Goal: Information Seeking & Learning: Check status

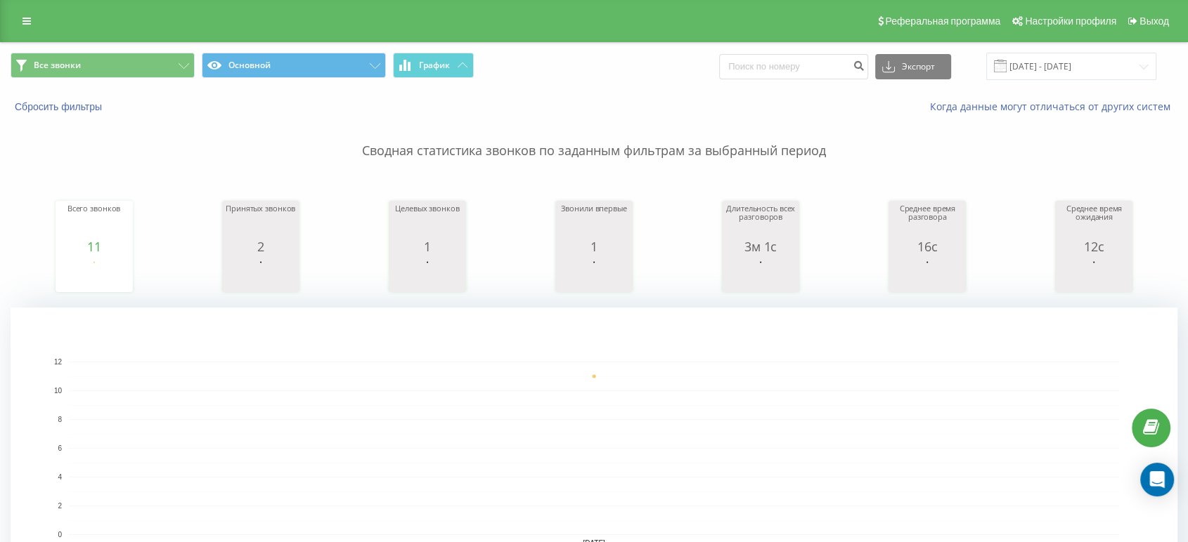
drag, startPoint x: 294, startPoint y: 141, endPoint x: 646, endPoint y: 49, distance: 363.9
click at [646, 49] on div "Все звонки Основной График Экспорт .csv .xls .xlsx [DATE] - [DATE]" at bounding box center [594, 66] width 1186 height 47
click at [1107, 65] on input "[DATE] - [DATE]" at bounding box center [1071, 66] width 170 height 27
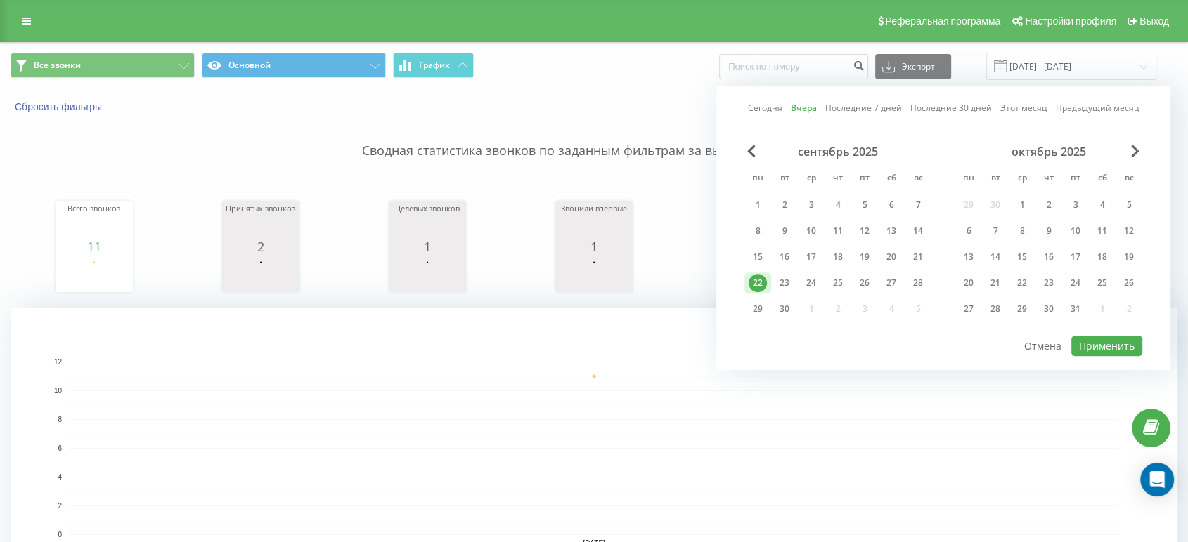
drag, startPoint x: 630, startPoint y: 124, endPoint x: 649, endPoint y: 117, distance: 21.1
click at [630, 123] on p "Сводная статистика звонков по заданным фильтрам за выбранный период" at bounding box center [594, 137] width 1166 height 46
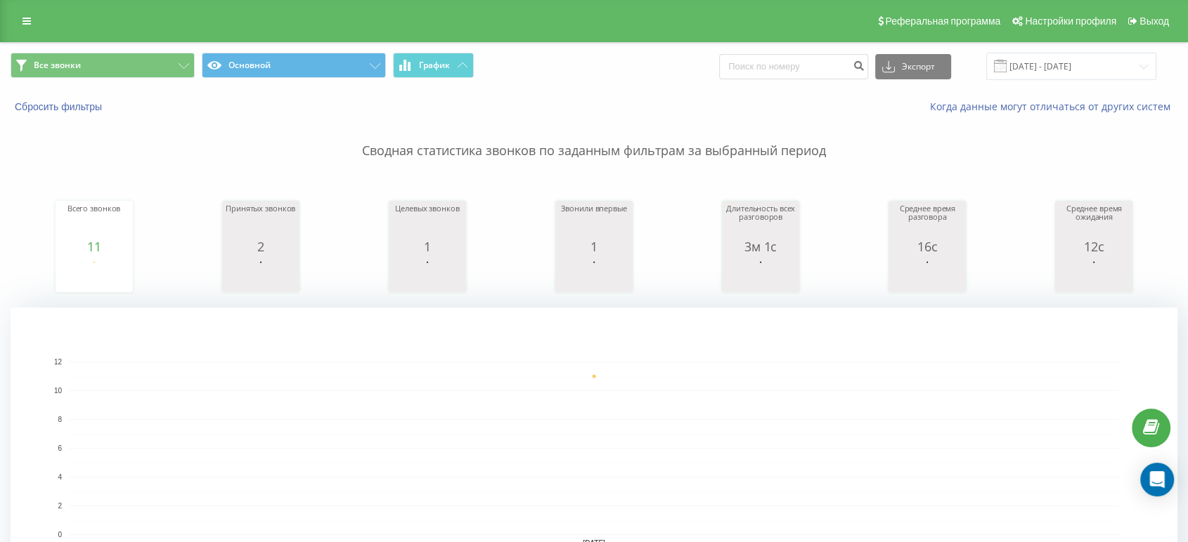
drag, startPoint x: 916, startPoint y: 124, endPoint x: 909, endPoint y: 120, distance: 7.6
drag, startPoint x: 909, startPoint y: 120, endPoint x: 644, endPoint y: 30, distance: 280.7
drag, startPoint x: 644, startPoint y: 30, endPoint x: 618, endPoint y: 30, distance: 26.0
click at [618, 30] on div "Реферальная программа Настройки профиля Выход" at bounding box center [594, 21] width 1188 height 42
click at [1067, 72] on input "[DATE] - [DATE]" at bounding box center [1071, 66] width 170 height 27
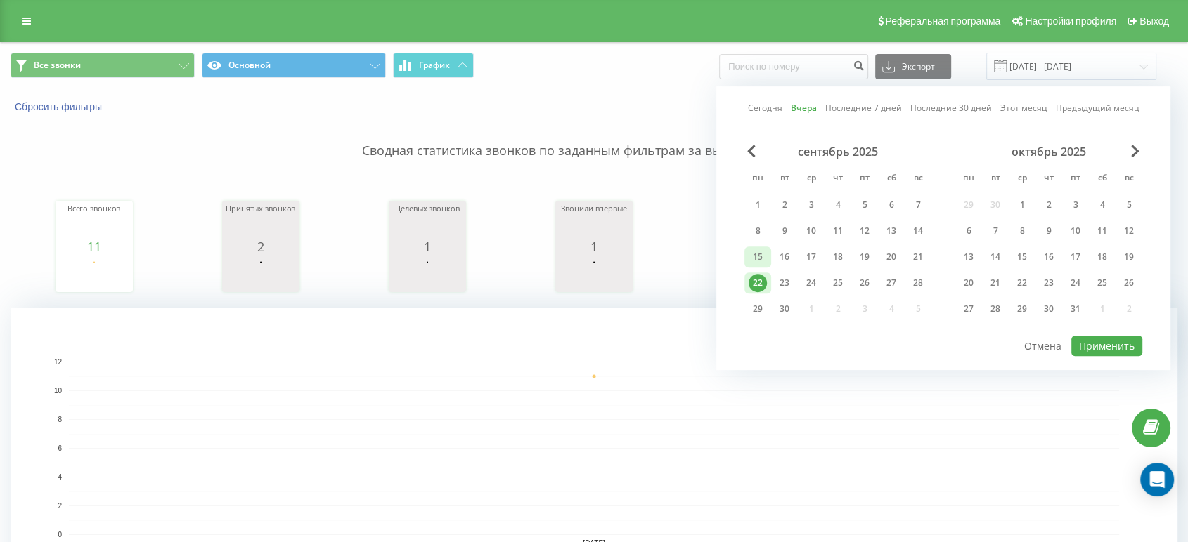
click at [766, 257] on div "15" at bounding box center [757, 257] width 18 height 18
click at [766, 257] on div "15" at bounding box center [757, 257] width 27 height 21
click at [1089, 328] on div "сентябрь 2025 пн вт ср чт пт сб вс 1 2 3 4 5 6 7 8 9 10 11 12 13 14 15 16 17 18…" at bounding box center [943, 240] width 398 height 190
click at [1091, 340] on button "Применить" at bounding box center [1106, 346] width 71 height 20
type input "[DATE] - [DATE]"
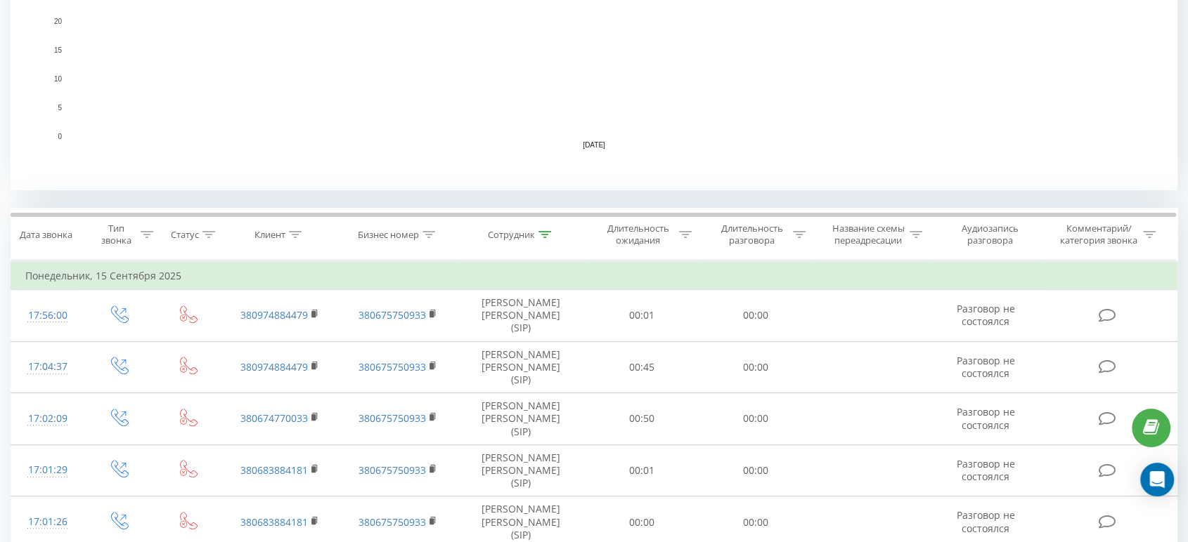
scroll to position [427, 0]
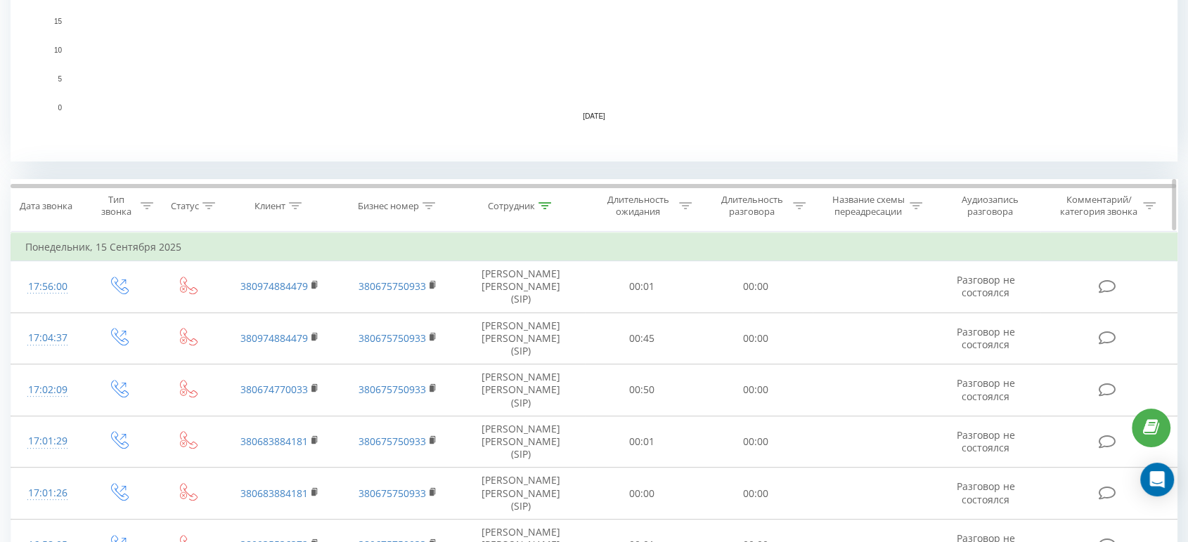
click at [544, 207] on icon at bounding box center [544, 205] width 13 height 7
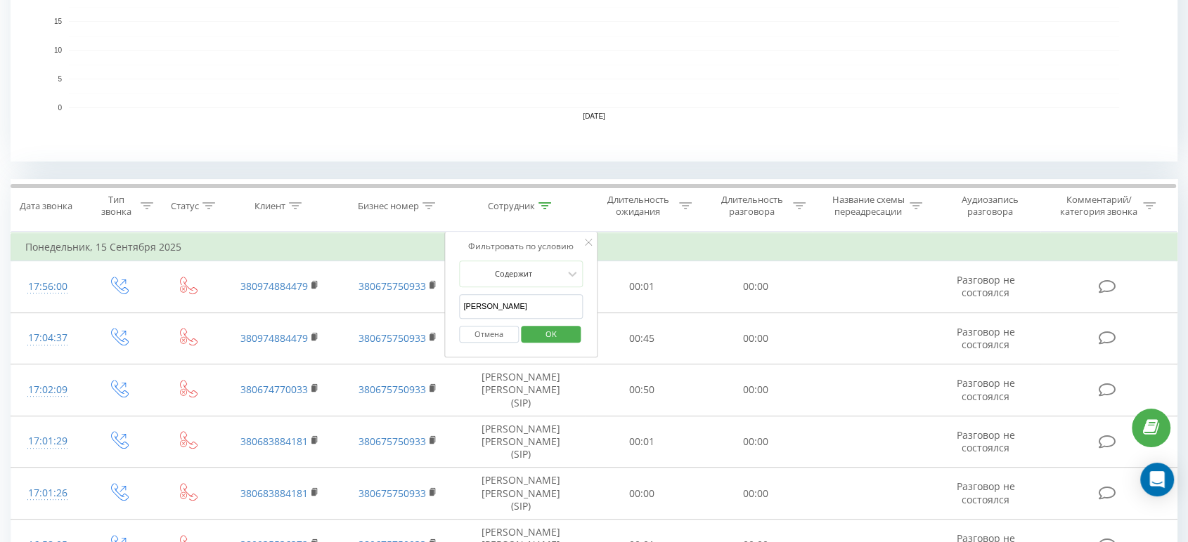
click at [486, 306] on input "[PERSON_NAME]" at bounding box center [521, 306] width 124 height 25
type input "[PERSON_NAME]"
click at [557, 326] on span "OK" at bounding box center [550, 334] width 39 height 22
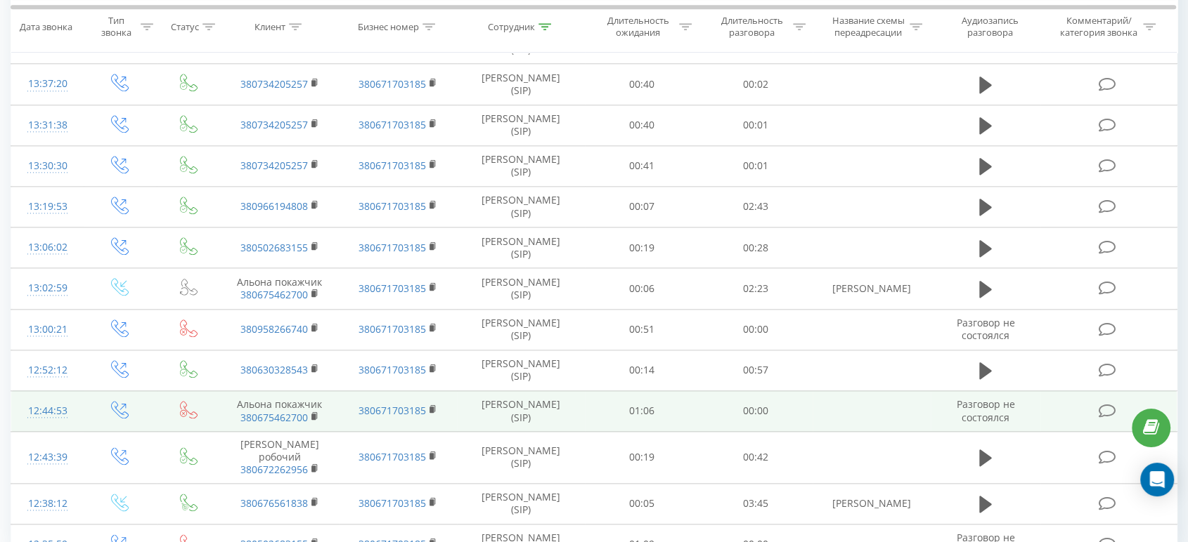
scroll to position [1566, 0]
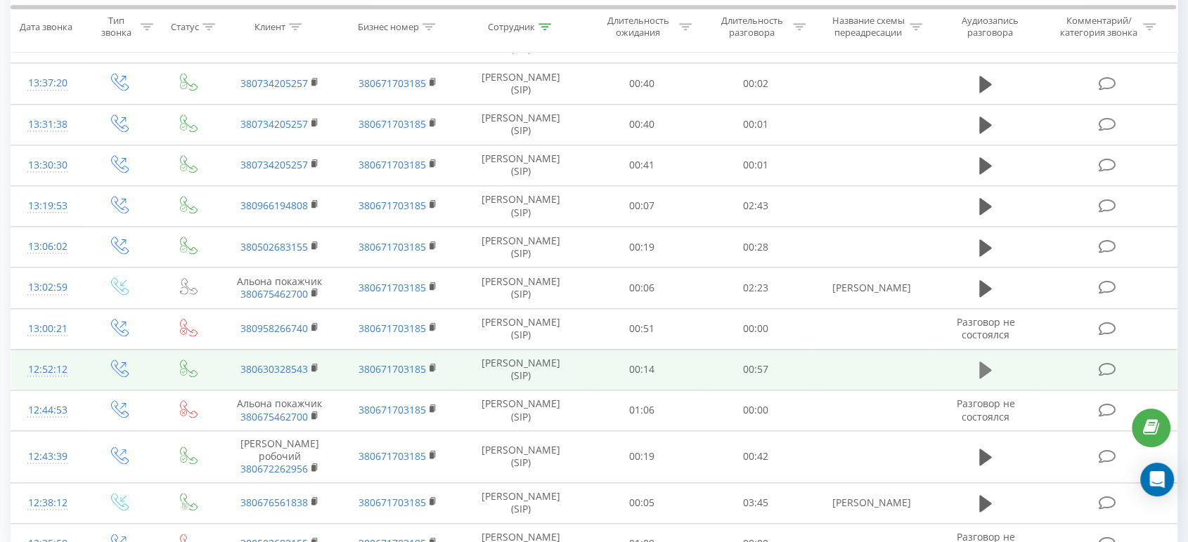
click at [991, 370] on icon at bounding box center [985, 370] width 13 height 20
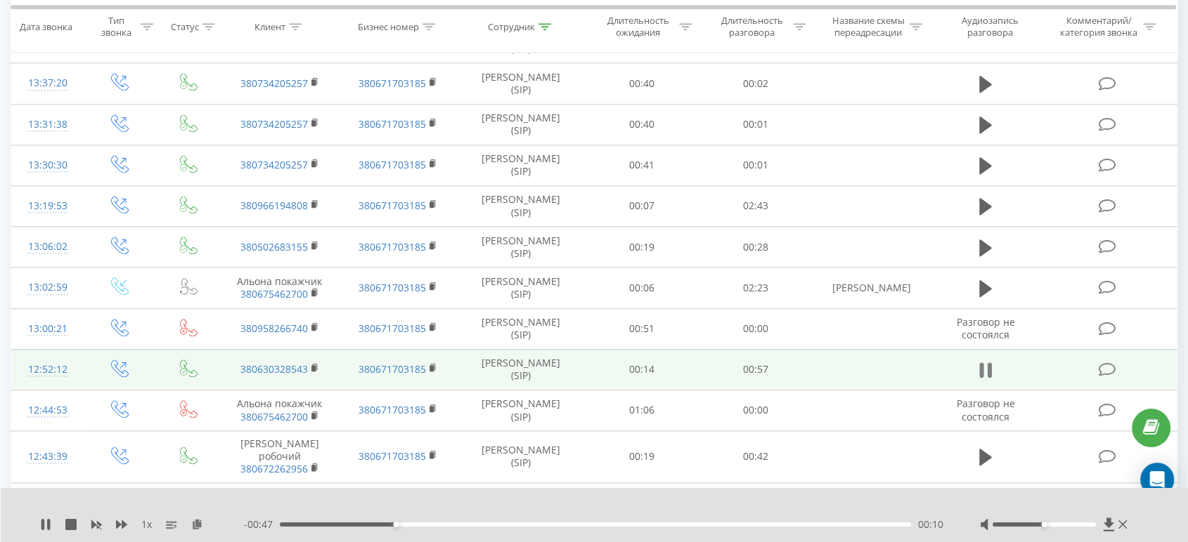
click at [984, 374] on icon at bounding box center [985, 370] width 13 height 20
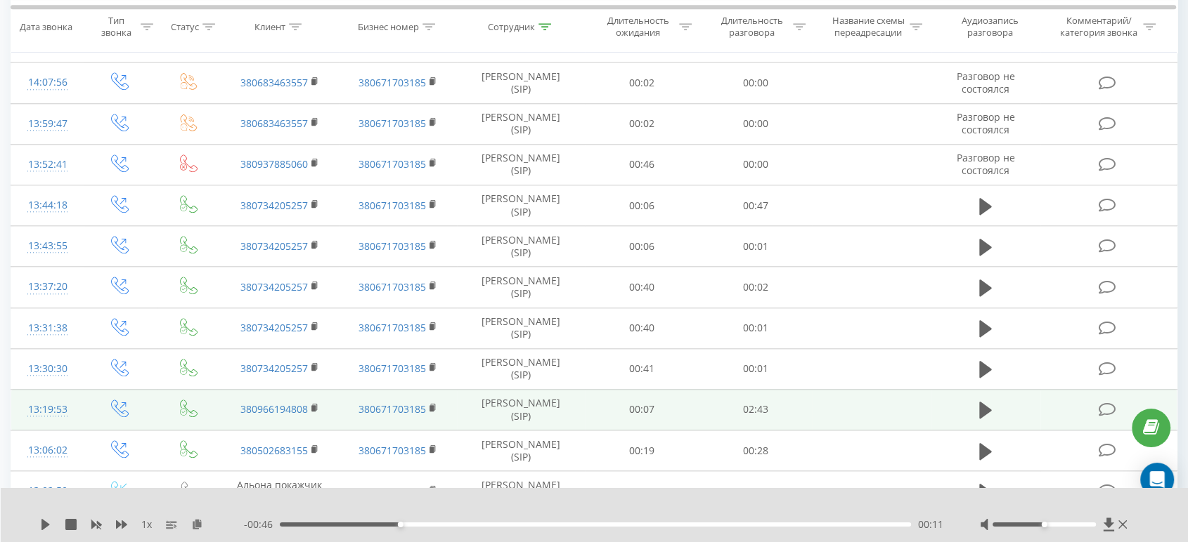
scroll to position [1330, 0]
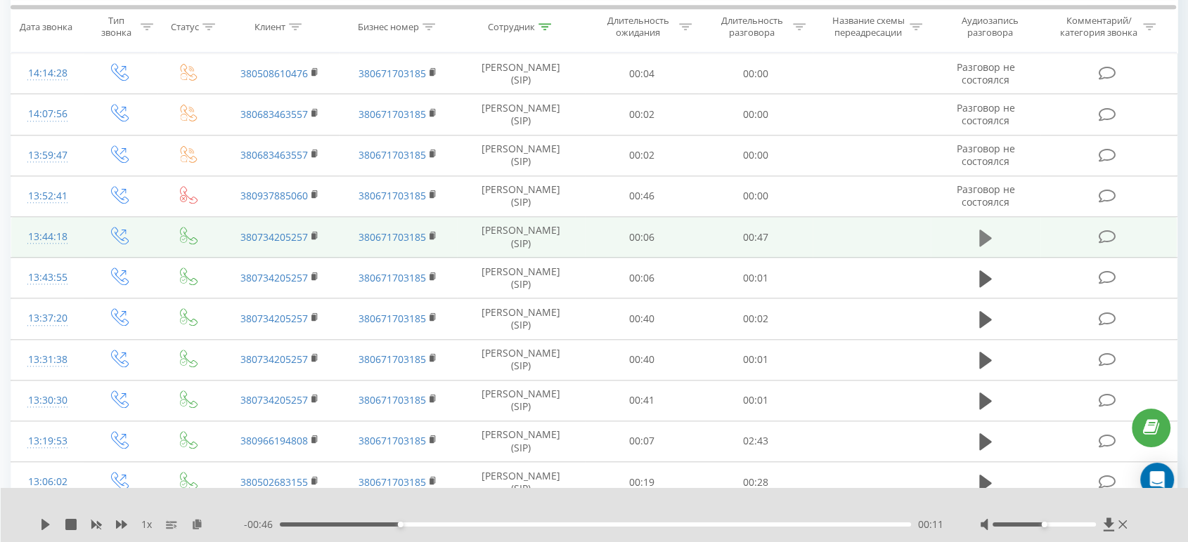
click at [980, 240] on icon at bounding box center [985, 237] width 13 height 17
click at [984, 228] on icon at bounding box center [985, 238] width 13 height 20
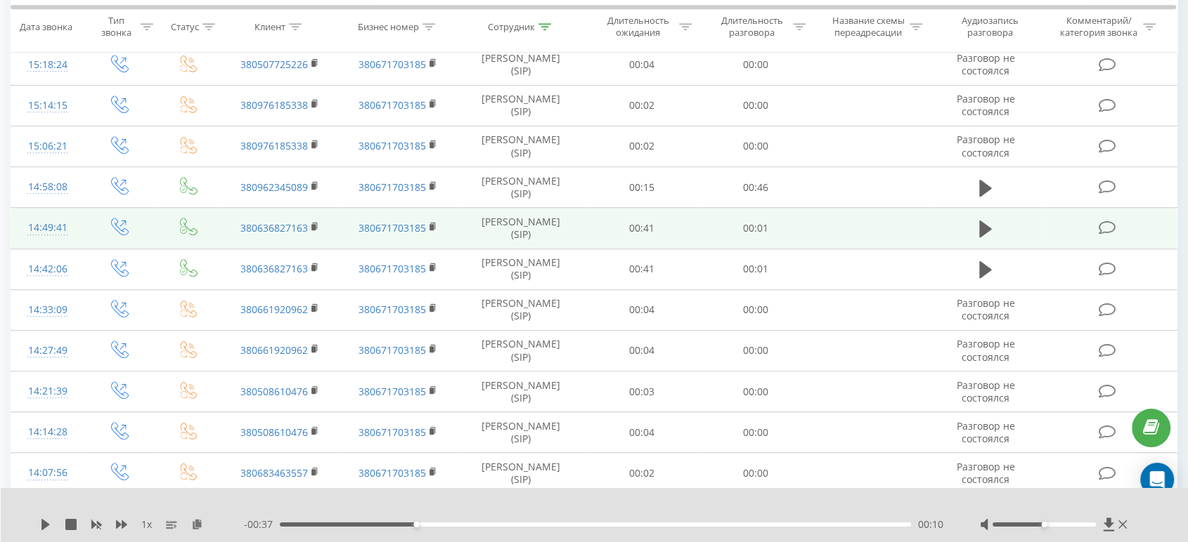
scroll to position [869, 0]
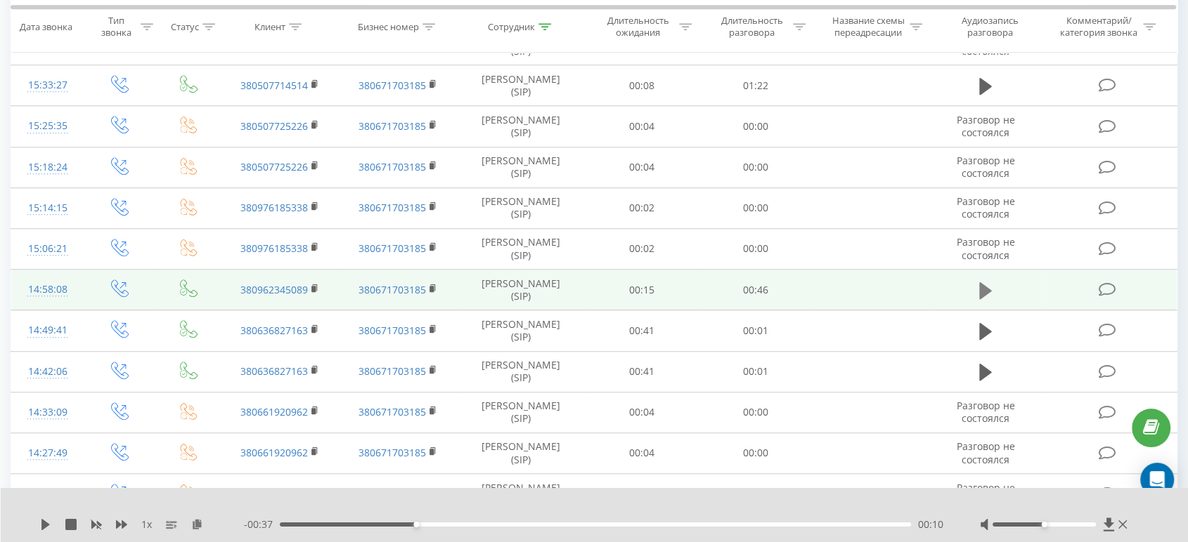
click at [976, 294] on button at bounding box center [985, 290] width 21 height 21
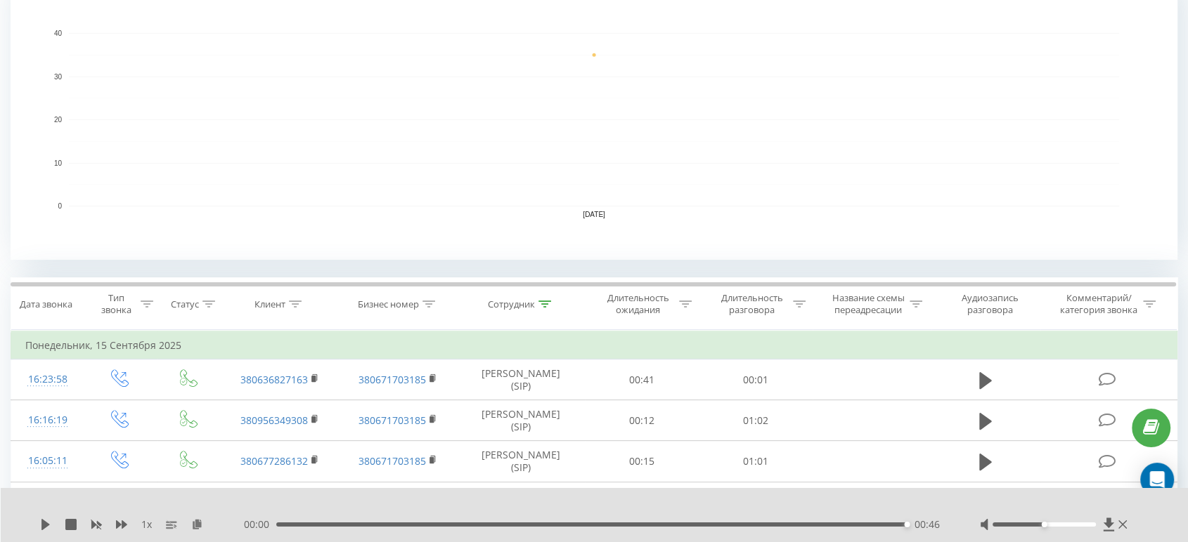
scroll to position [427, 0]
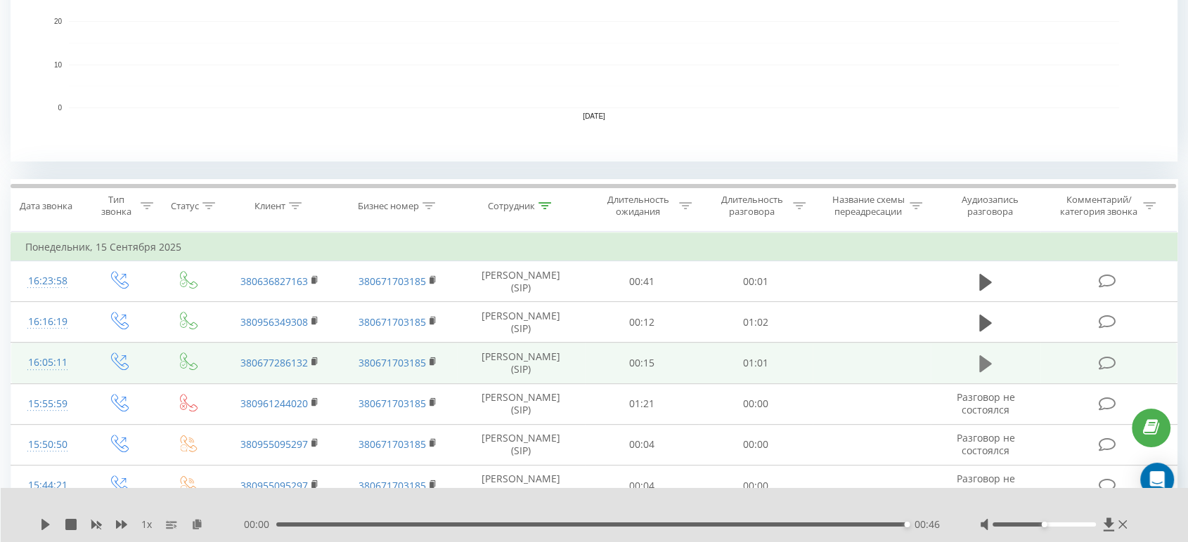
click at [986, 361] on icon at bounding box center [985, 364] width 13 height 17
drag, startPoint x: 737, startPoint y: 98, endPoint x: 505, endPoint y: 96, distance: 232.6
click at [267, 87] on rect "A chart." at bounding box center [594, 22] width 1050 height 174
click at [726, 30] on rect "A chart." at bounding box center [594, 22] width 1050 height 174
click at [458, 66] on rect "A chart." at bounding box center [594, 22] width 1050 height 174
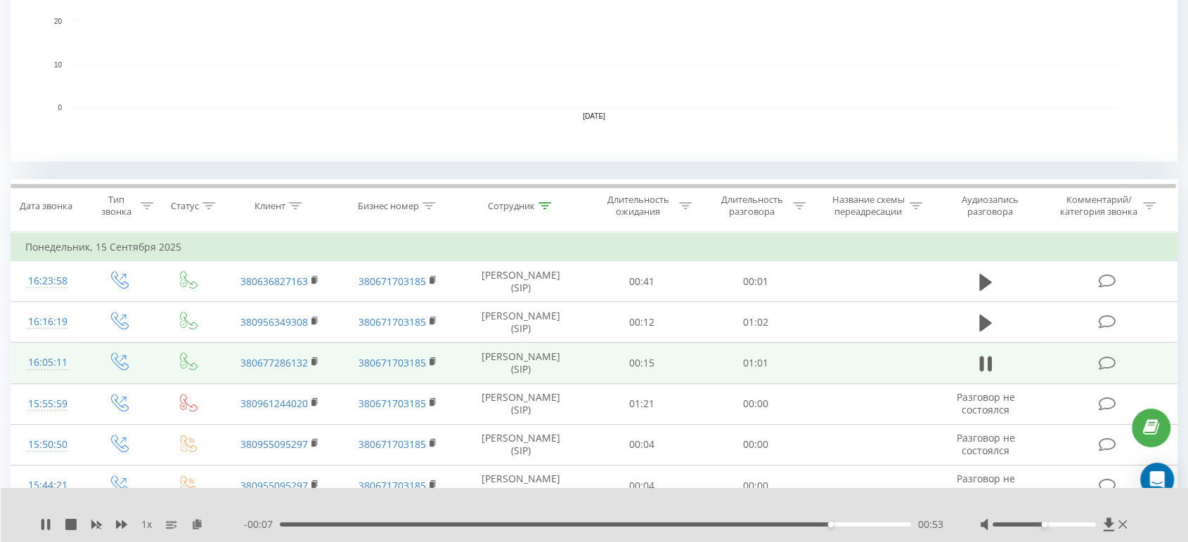
drag, startPoint x: 920, startPoint y: 100, endPoint x: 876, endPoint y: 113, distance: 45.6
click at [832, 118] on rect "A chart." at bounding box center [594, 21] width 1166 height 281
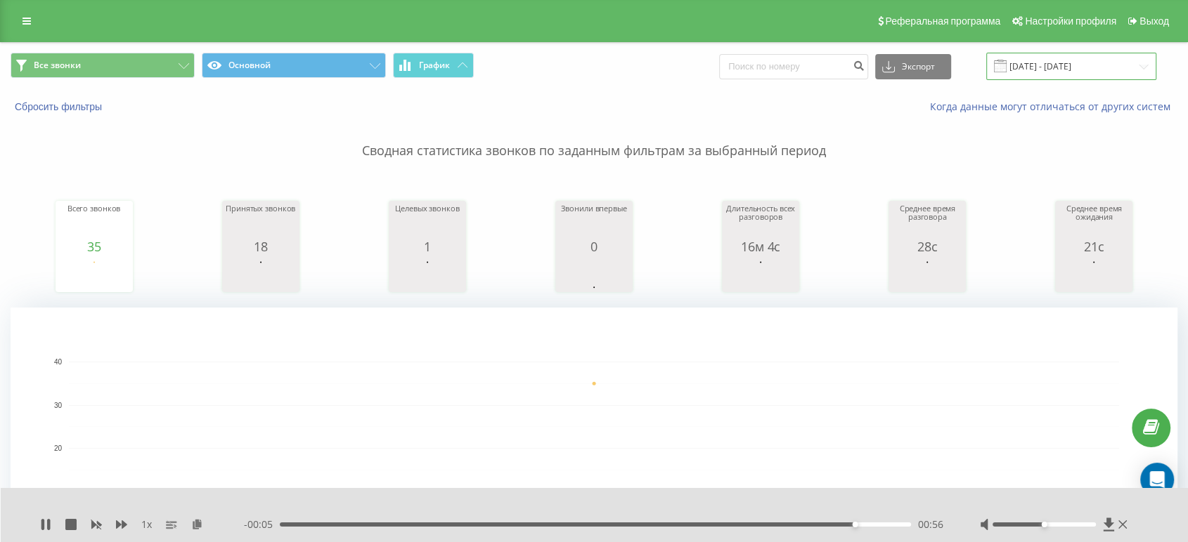
click at [1068, 66] on input "[DATE] - [DATE]" at bounding box center [1071, 66] width 170 height 27
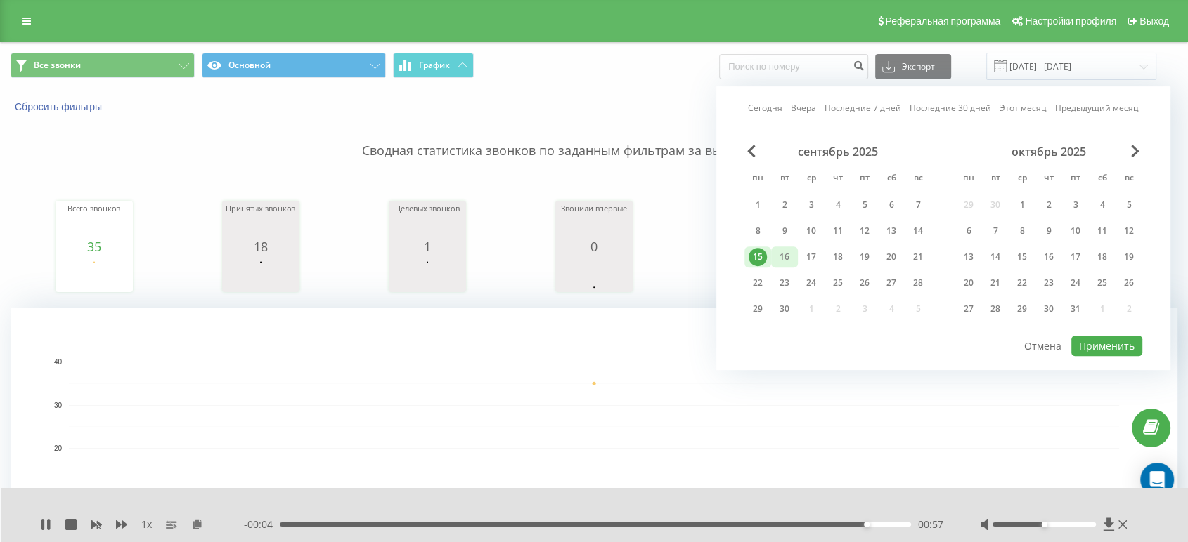
click at [786, 248] on div "16" at bounding box center [784, 257] width 18 height 18
click at [1113, 332] on div "Сегодня Вчера Последние 7 дней Последние 30 дней Этот месяц Предыдущий месяц се…" at bounding box center [943, 228] width 454 height 284
click at [1112, 342] on button "Применить" at bounding box center [1106, 346] width 71 height 20
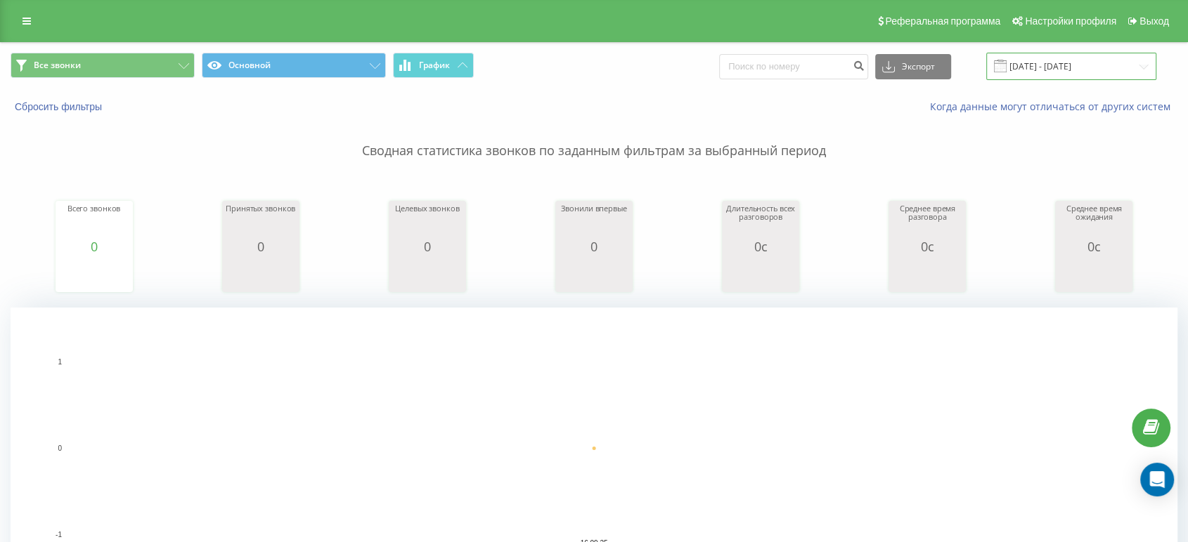
click at [1074, 72] on input "[DATE] - [DATE]" at bounding box center [1071, 66] width 170 height 27
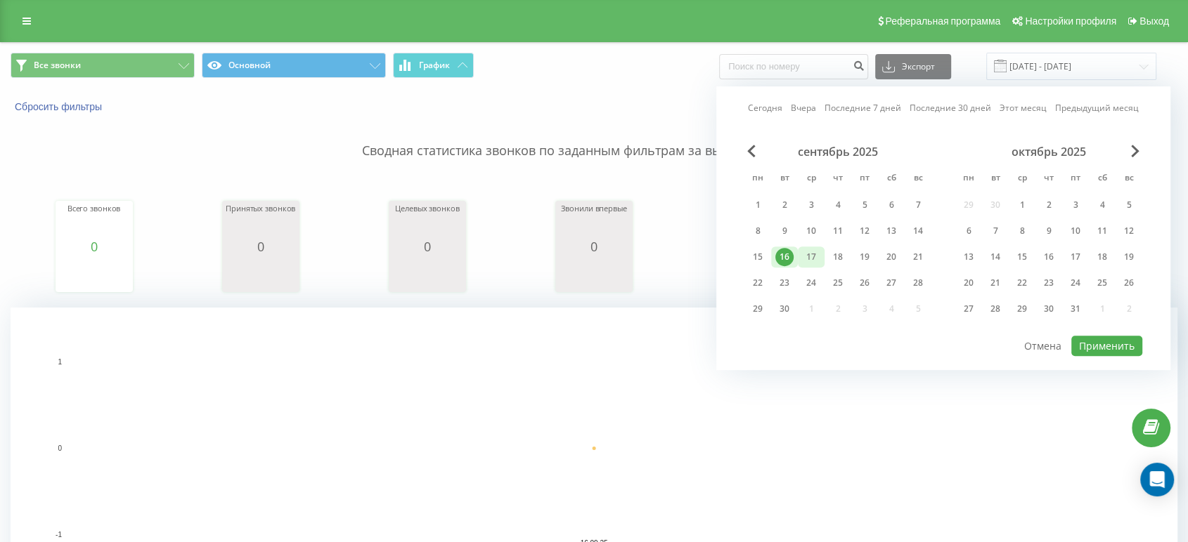
click at [817, 249] on div "17" at bounding box center [811, 257] width 18 height 18
click at [815, 249] on div "17" at bounding box center [811, 257] width 18 height 18
click at [1117, 346] on button "Применить" at bounding box center [1106, 346] width 71 height 20
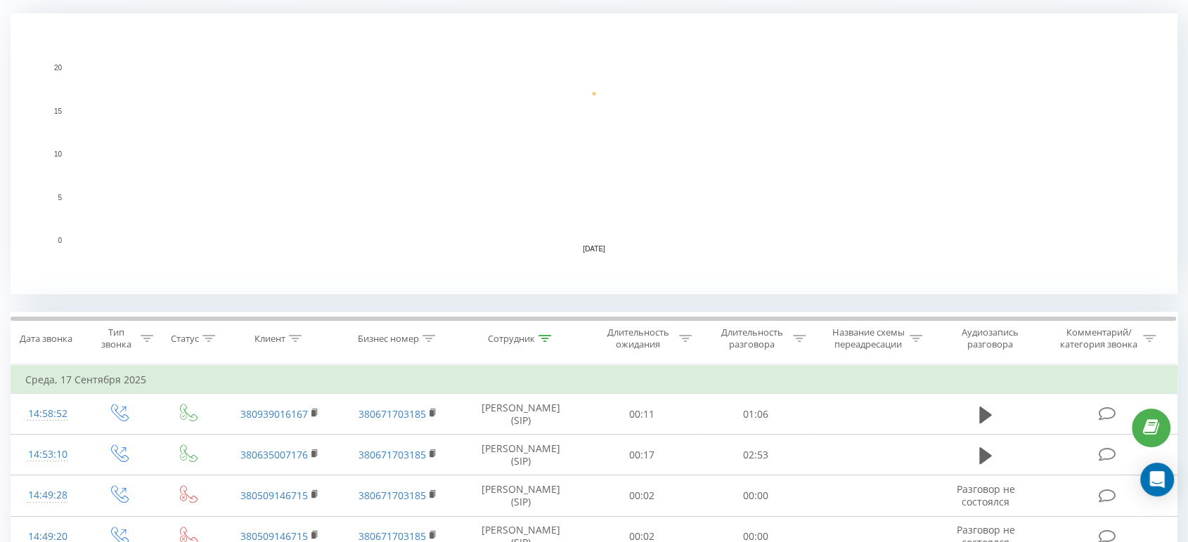
scroll to position [298, 0]
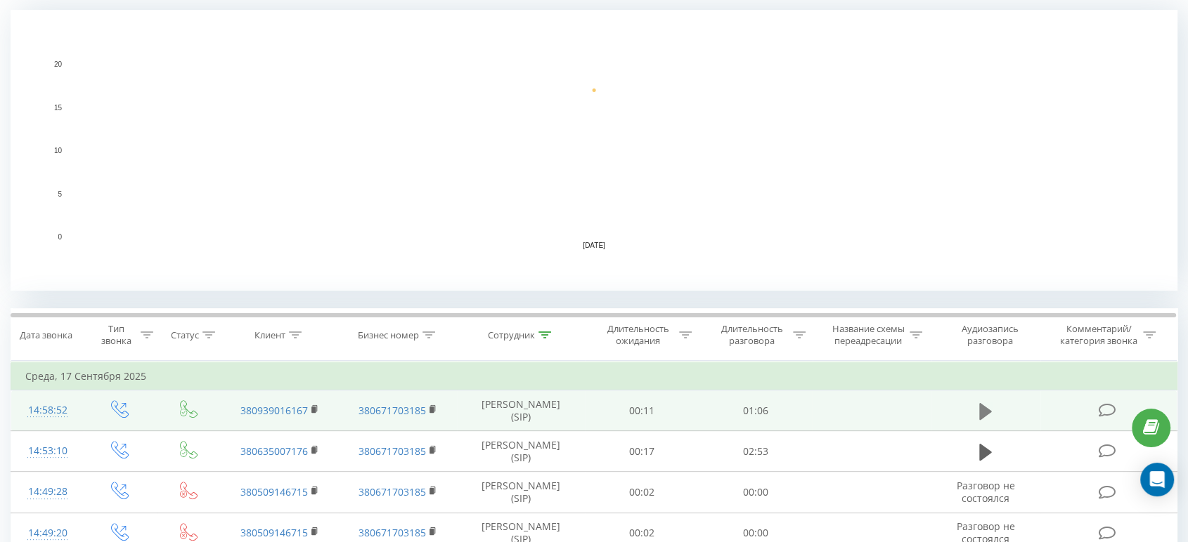
click at [985, 405] on icon at bounding box center [985, 412] width 13 height 20
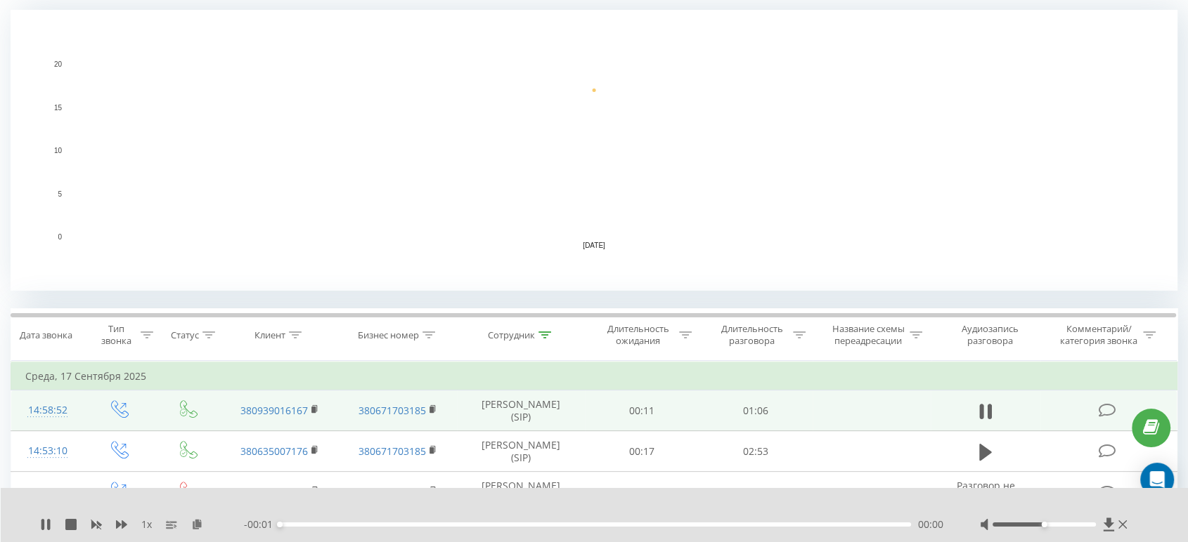
drag, startPoint x: 944, startPoint y: 136, endPoint x: 857, endPoint y: 126, distance: 87.7
click at [691, 119] on rect "A chart." at bounding box center [594, 151] width 1050 height 174
drag, startPoint x: 790, startPoint y: 77, endPoint x: 769, endPoint y: 77, distance: 20.4
drag, startPoint x: 402, startPoint y: 82, endPoint x: 394, endPoint y: 82, distance: 8.4
drag, startPoint x: 303, startPoint y: 76, endPoint x: 328, endPoint y: 155, distance: 82.7
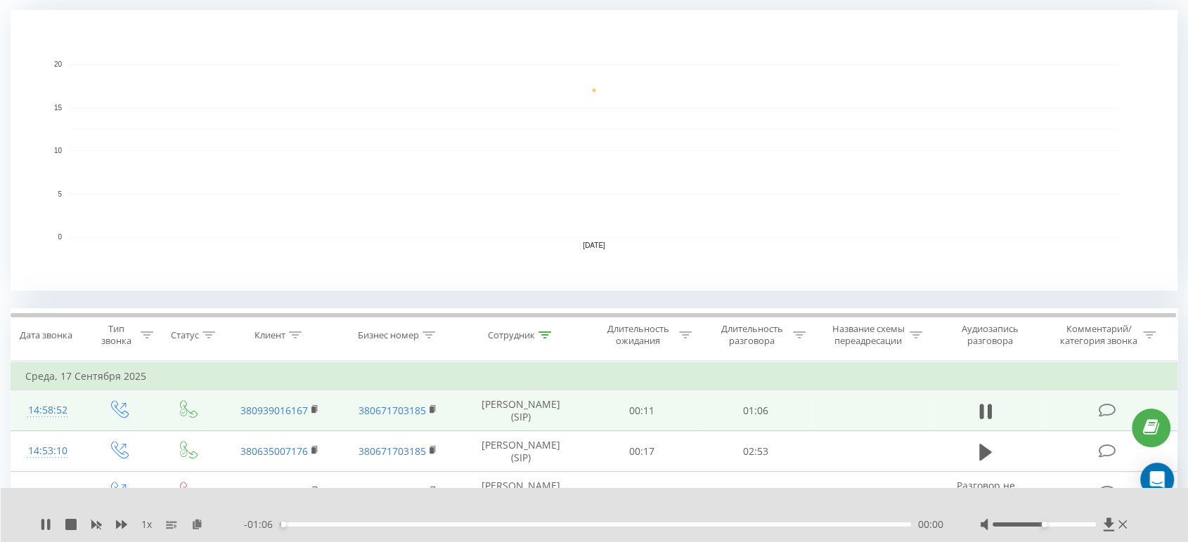
click at [304, 77] on rect "A chart." at bounding box center [594, 151] width 1050 height 174
click at [322, 195] on rect "A chart." at bounding box center [594, 151] width 1050 height 174
click at [1110, 522] on icon at bounding box center [1108, 524] width 11 height 13
drag, startPoint x: 756, startPoint y: 110, endPoint x: 742, endPoint y: 106, distance: 14.5
drag, startPoint x: 606, startPoint y: 42, endPoint x: 593, endPoint y: 44, distance: 12.7
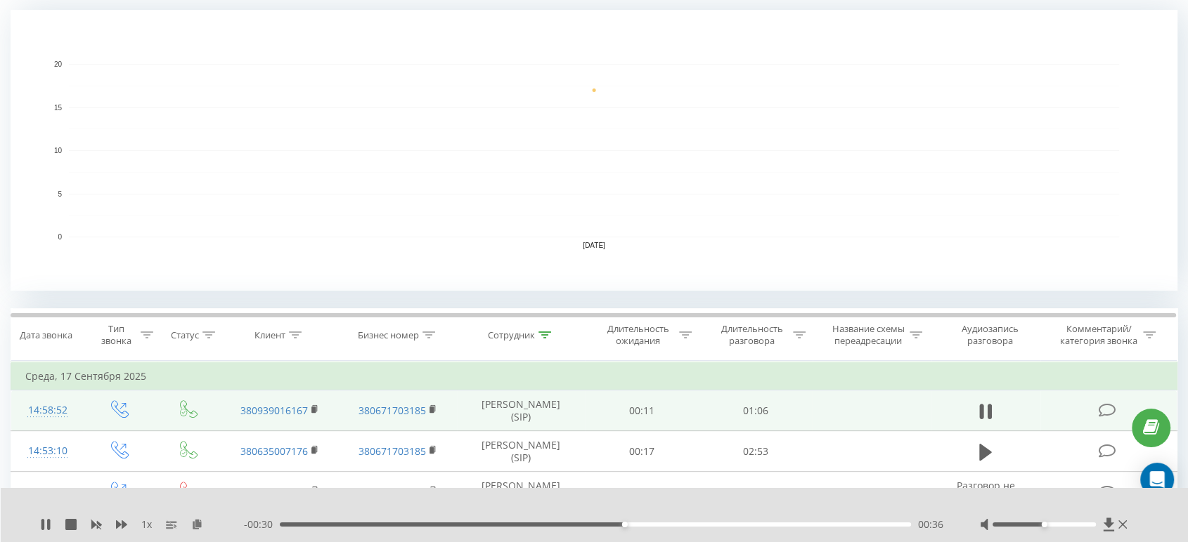
click at [308, 55] on rect "A chart." at bounding box center [594, 150] width 1166 height 281
drag, startPoint x: 758, startPoint y: 37, endPoint x: 748, endPoint y: 37, distance: 10.6
click at [663, 37] on rect "A chart." at bounding box center [594, 150] width 1166 height 281
drag, startPoint x: 526, startPoint y: 40, endPoint x: 429, endPoint y: 48, distance: 98.0
click at [389, 49] on rect "A chart." at bounding box center [594, 150] width 1166 height 281
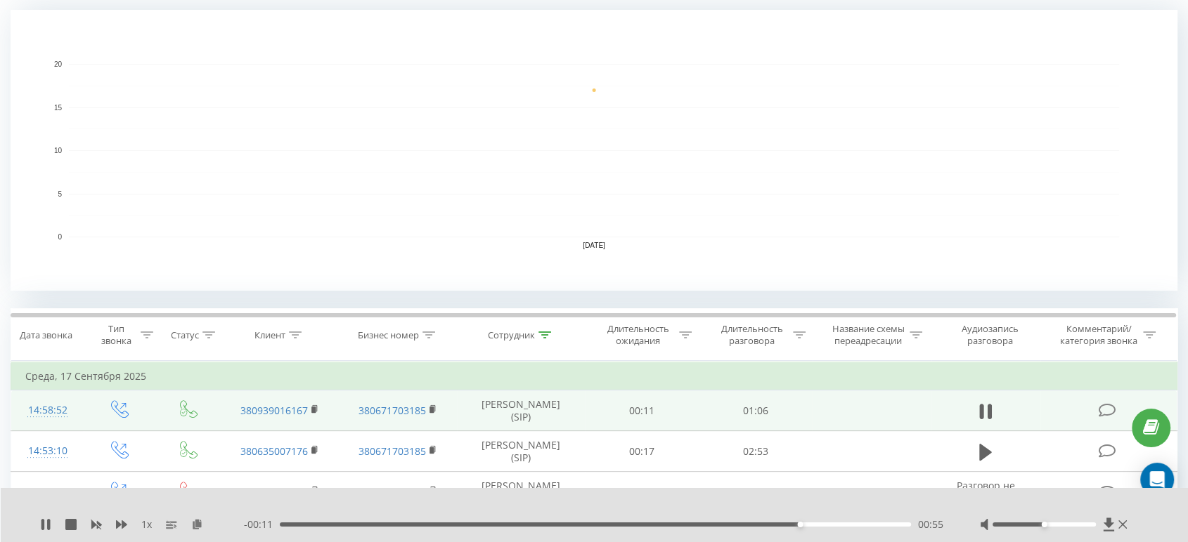
drag, startPoint x: 232, startPoint y: 40, endPoint x: 213, endPoint y: 37, distance: 19.3
click at [211, 37] on rect "A chart." at bounding box center [594, 150] width 1166 height 281
click at [534, 34] on rect "A chart." at bounding box center [594, 150] width 1166 height 281
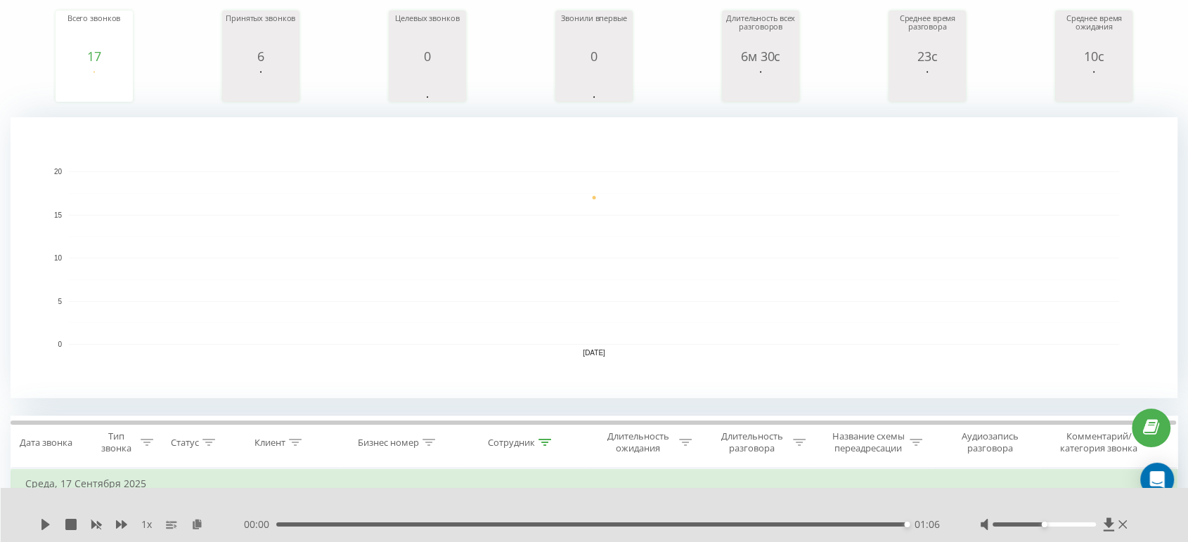
scroll to position [0, 0]
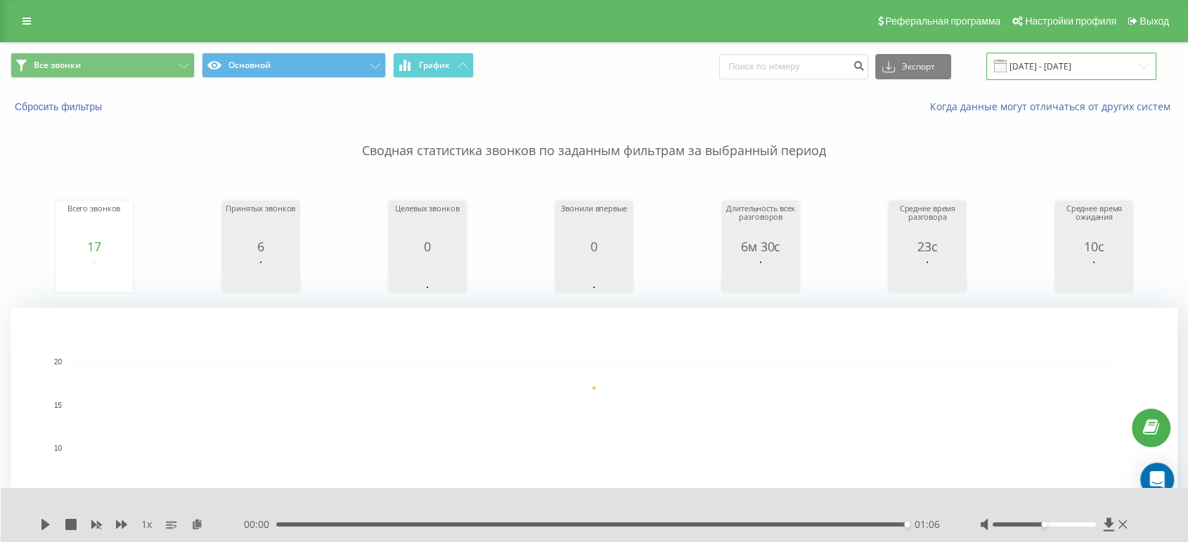
click at [1069, 65] on input "[DATE] - [DATE]" at bounding box center [1071, 66] width 170 height 27
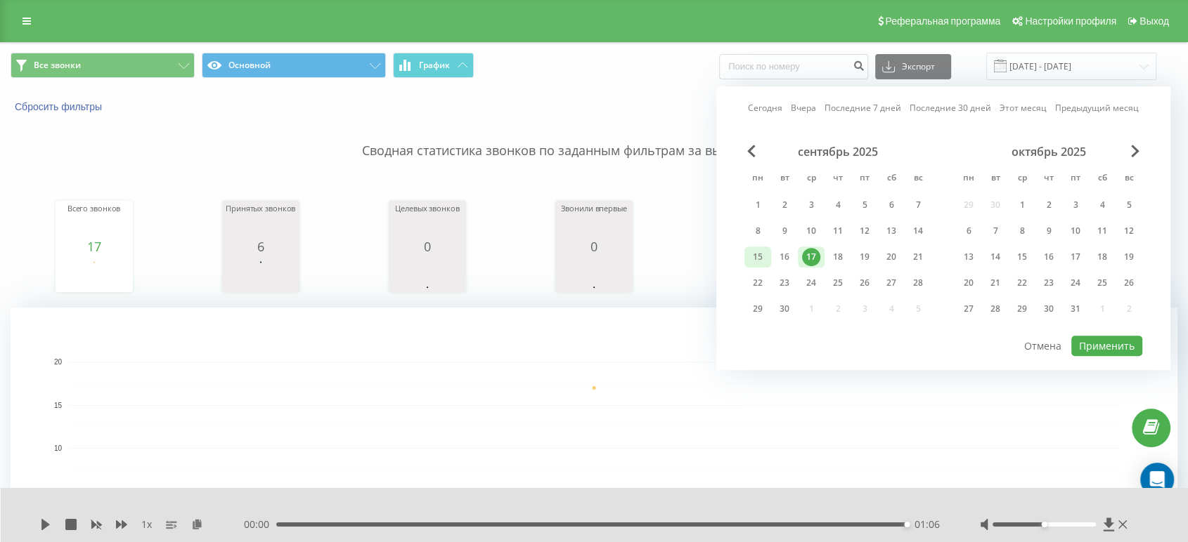
click at [760, 248] on div "15" at bounding box center [757, 257] width 18 height 18
click at [1116, 347] on button "Применить" at bounding box center [1106, 346] width 71 height 20
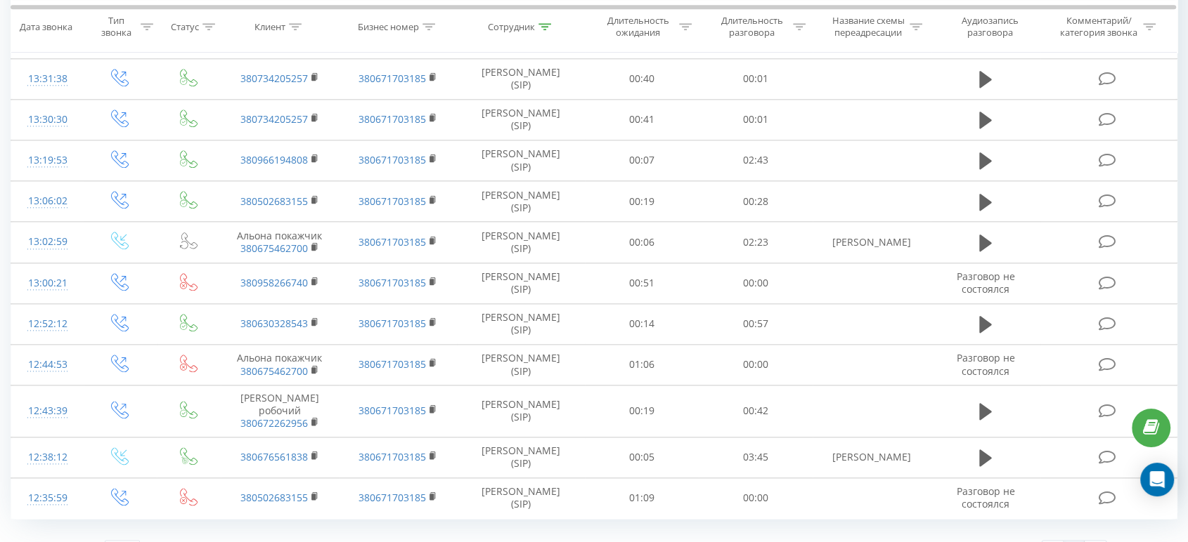
scroll to position [1637, 0]
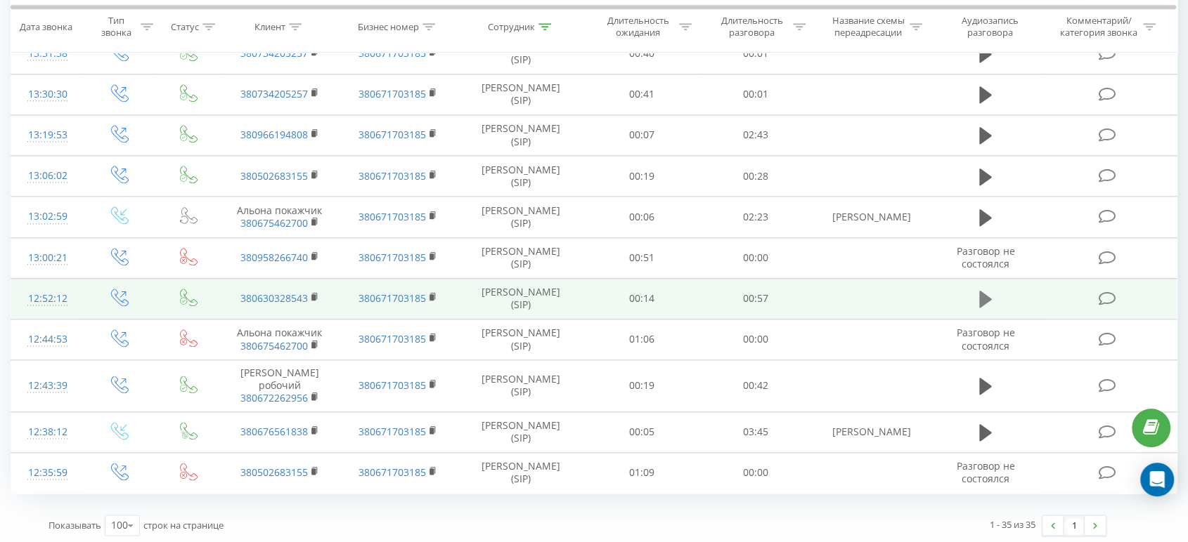
click at [984, 299] on icon at bounding box center [985, 299] width 13 height 17
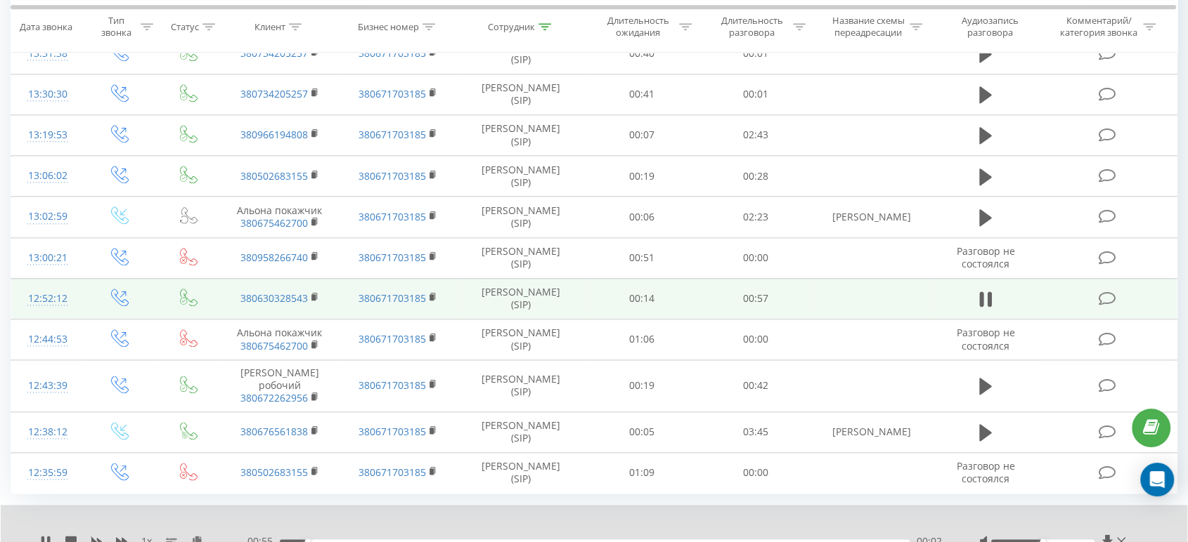
scroll to position [1691, 0]
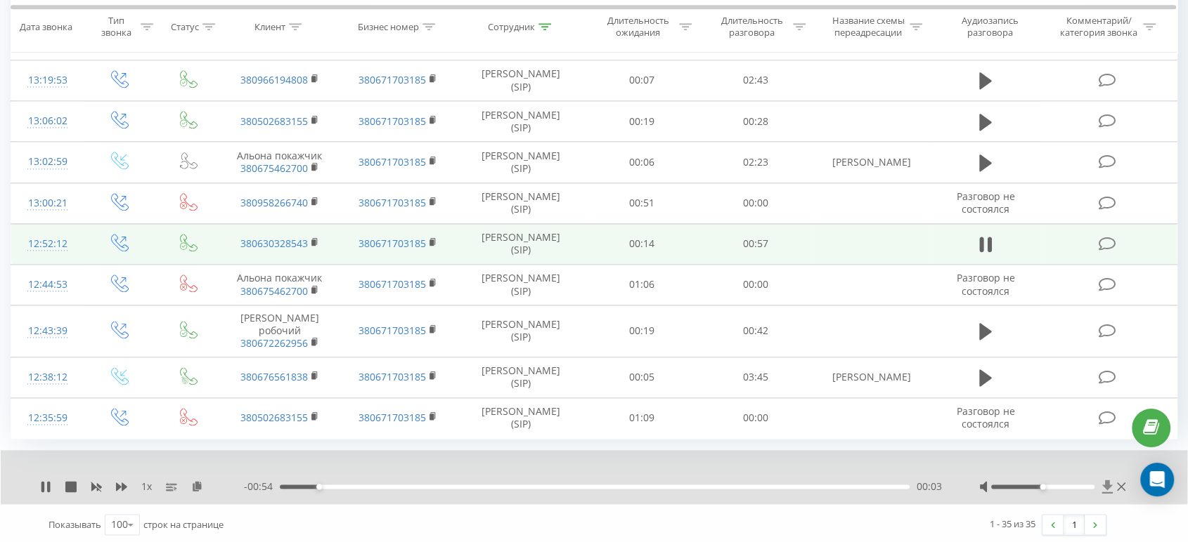
click at [1102, 481] on icon at bounding box center [1107, 487] width 12 height 14
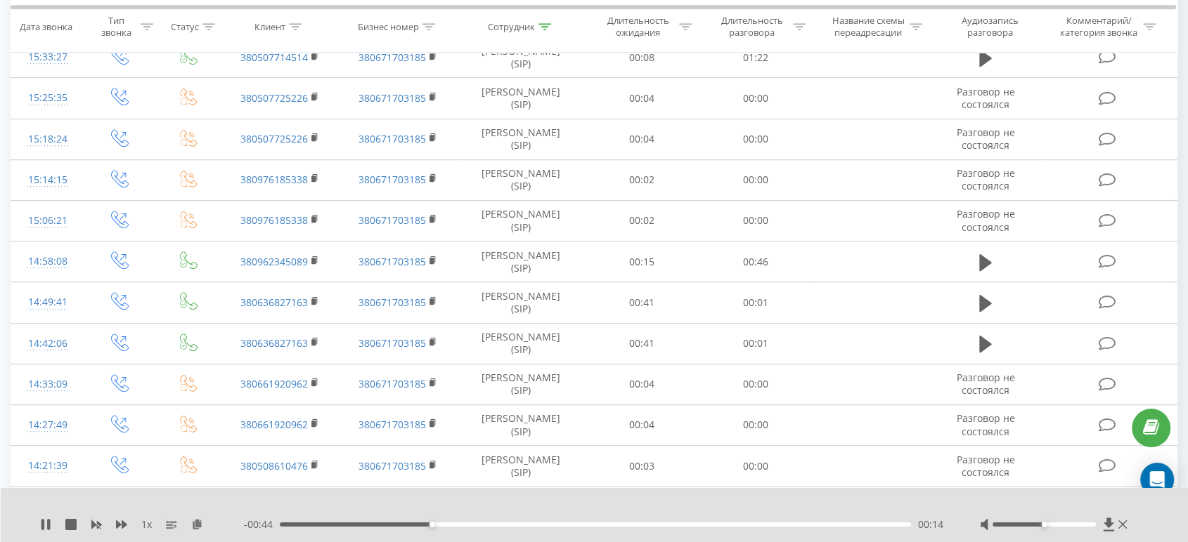
scroll to position [894, 0]
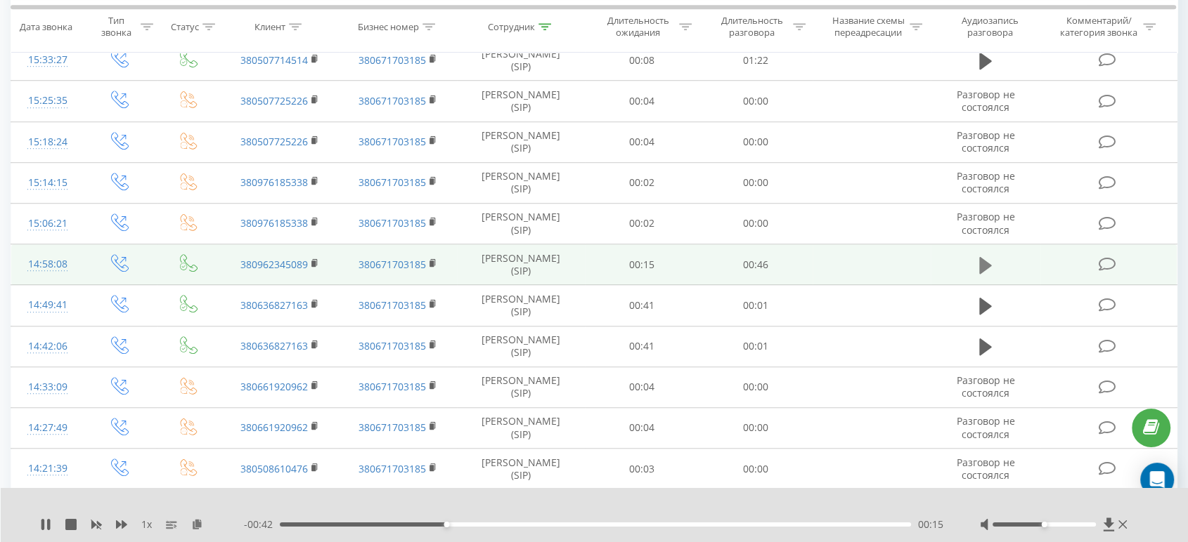
click at [982, 258] on icon at bounding box center [985, 265] width 13 height 17
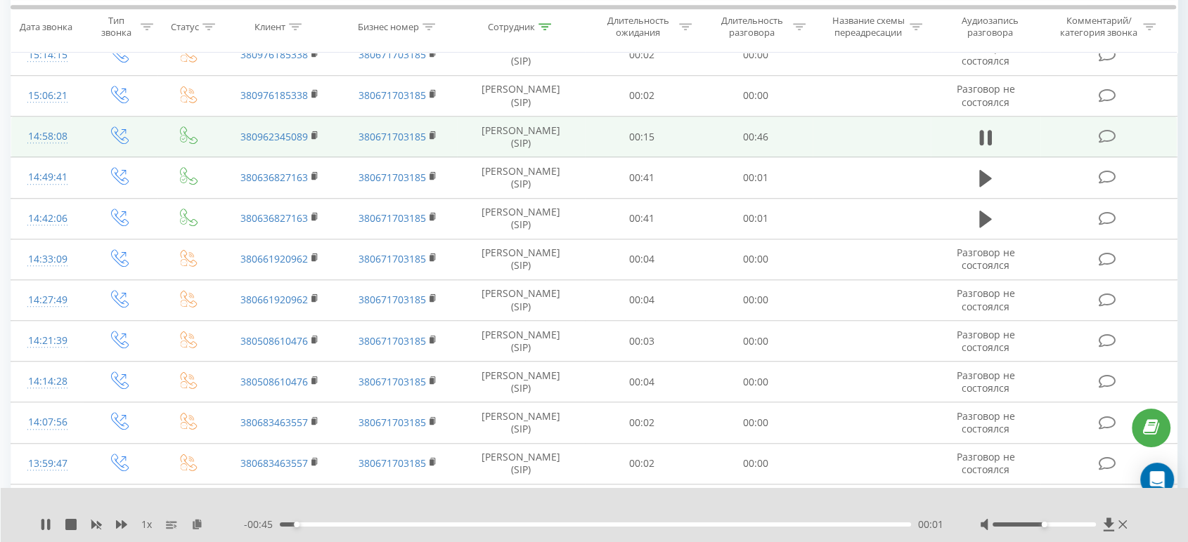
scroll to position [1029, 0]
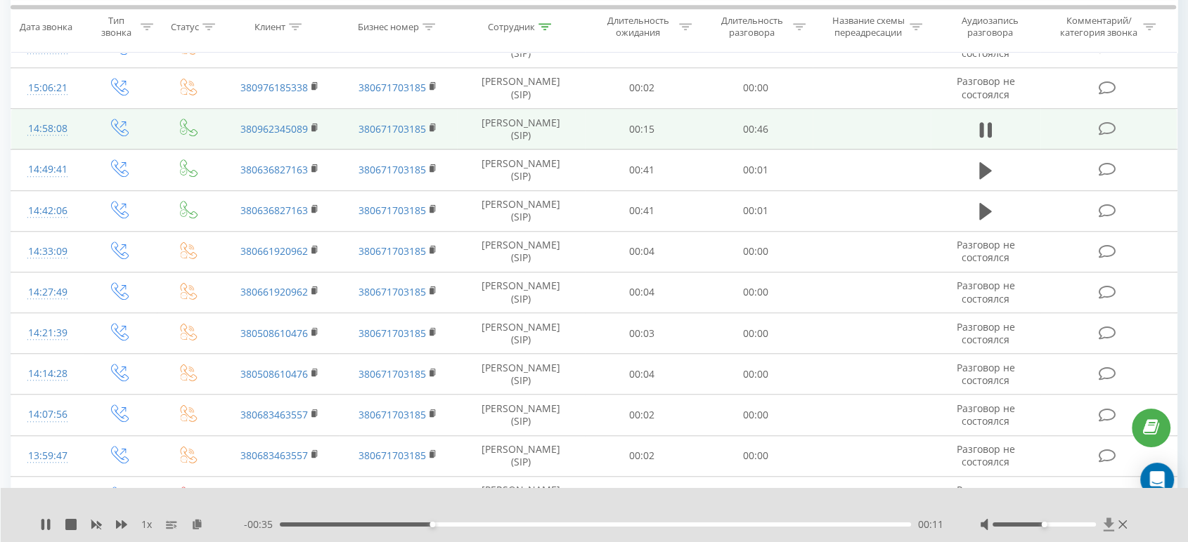
click at [1108, 524] on icon at bounding box center [1108, 524] width 11 height 13
click at [985, 126] on icon at bounding box center [985, 130] width 13 height 20
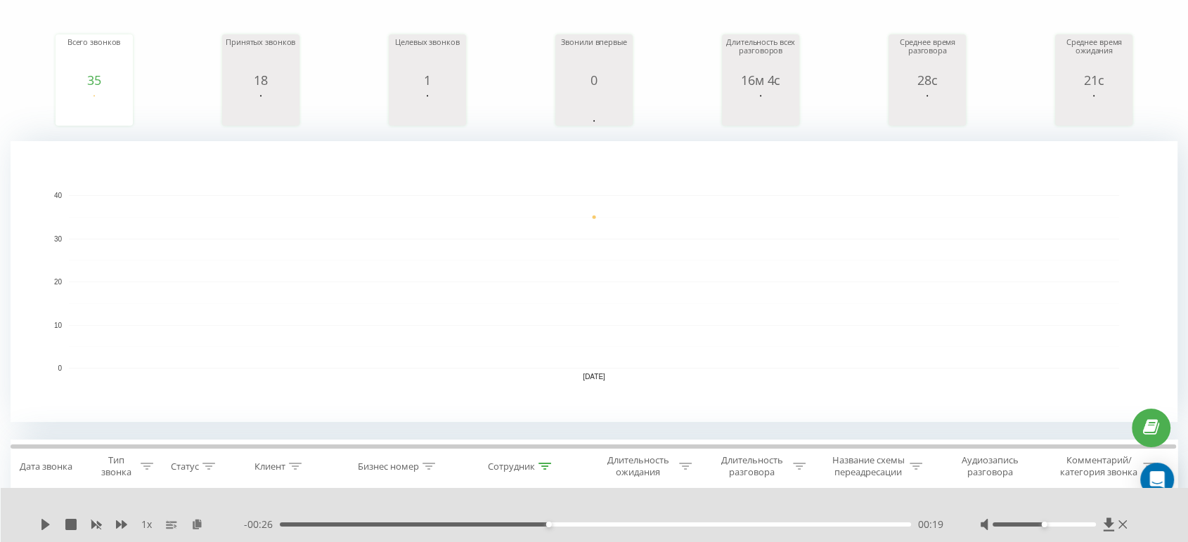
scroll to position [0, 0]
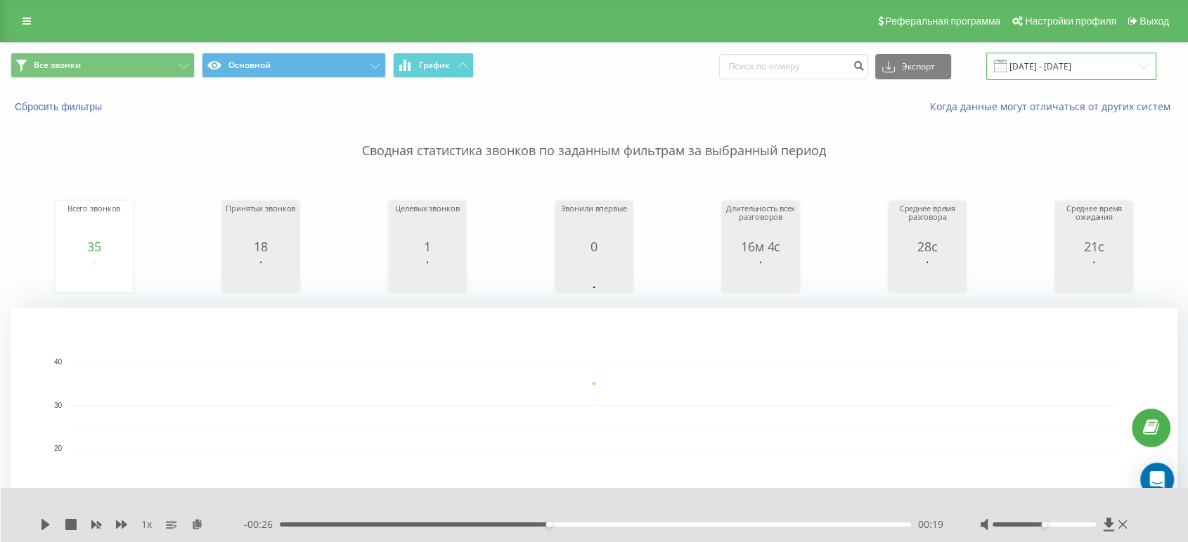
click at [1063, 70] on input "[DATE] - [DATE]" at bounding box center [1071, 66] width 170 height 27
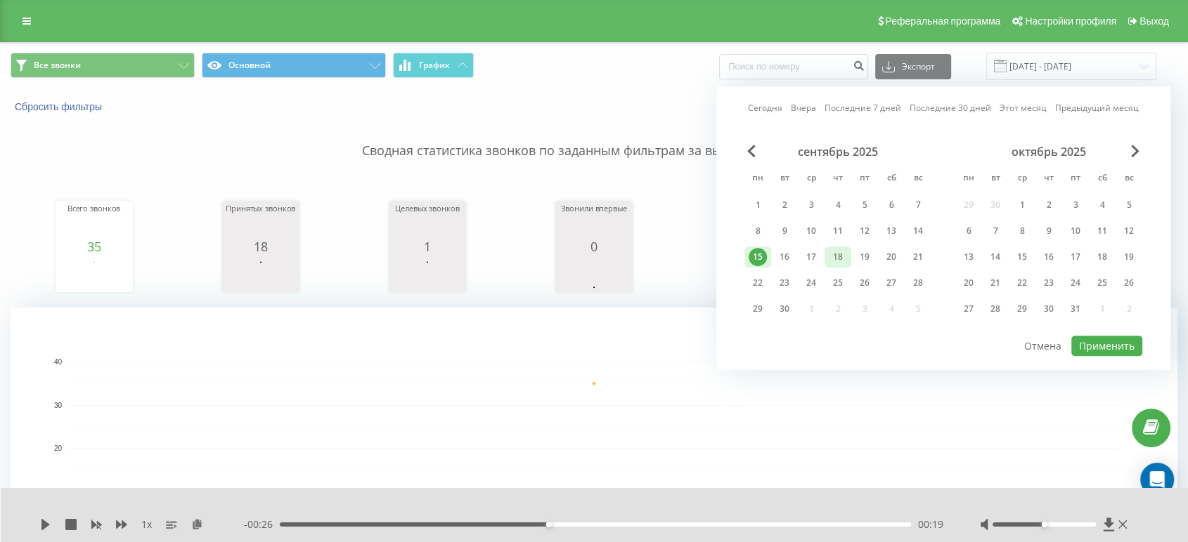
click at [843, 252] on div "18" at bounding box center [837, 257] width 18 height 18
click at [1096, 338] on button "Применить" at bounding box center [1106, 346] width 71 height 20
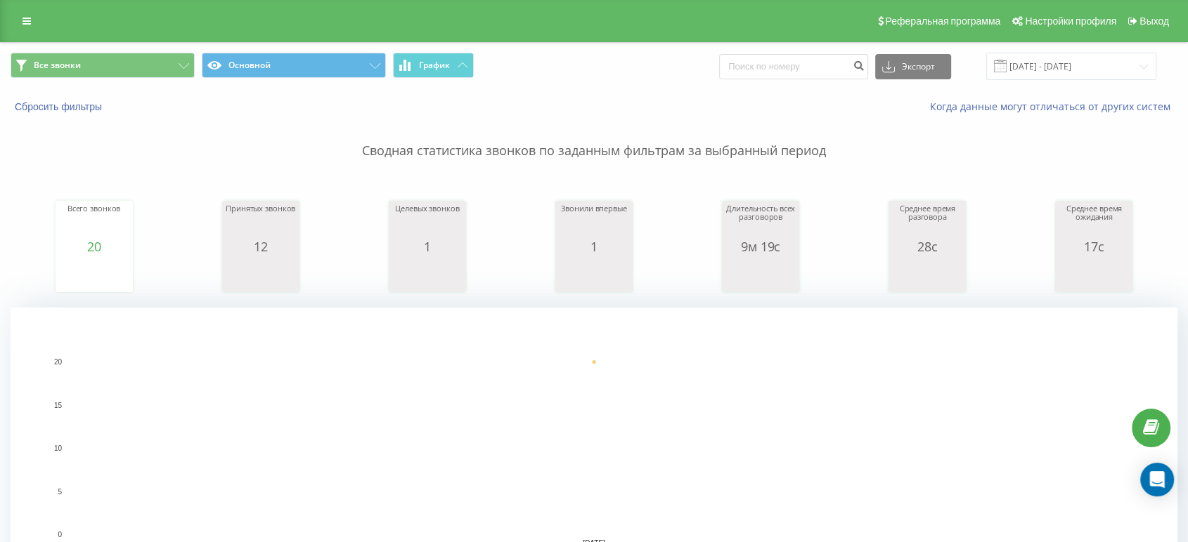
drag, startPoint x: 587, startPoint y: 27, endPoint x: 471, endPoint y: 25, distance: 116.7
click at [471, 25] on div "Реферальная программа Настройки профиля Выход" at bounding box center [594, 21] width 1188 height 42
click at [1064, 46] on div "Все звонки Основной График Экспорт .csv .xls .xlsx [DATE] - [DATE]" at bounding box center [594, 66] width 1186 height 47
click at [1055, 79] on input "[DATE] - [DATE]" at bounding box center [1071, 66] width 170 height 27
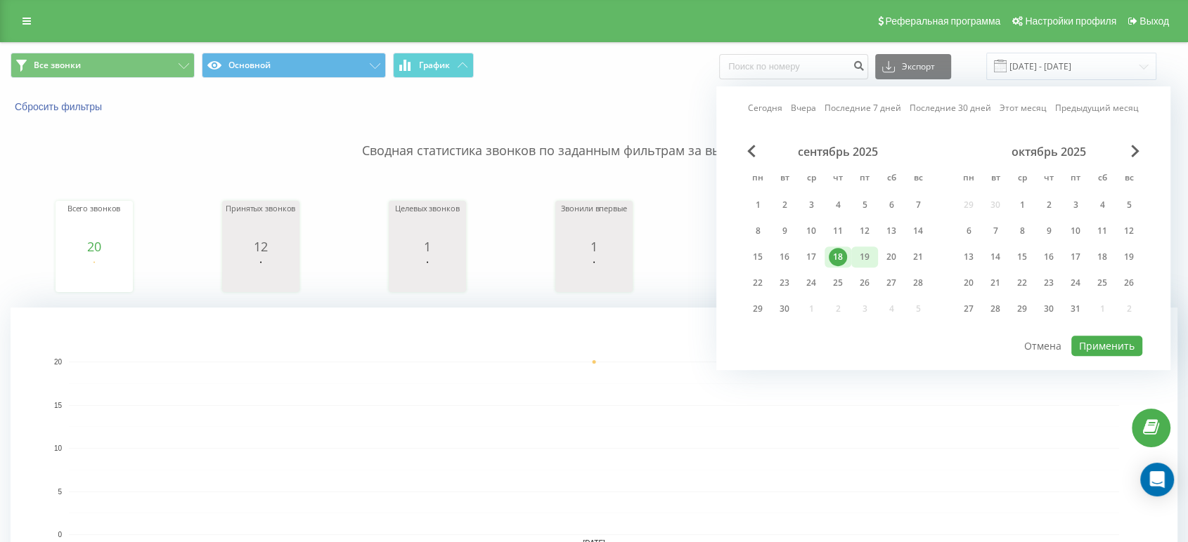
click at [864, 251] on div "19" at bounding box center [864, 257] width 18 height 18
click at [1122, 336] on button "Применить" at bounding box center [1106, 346] width 71 height 20
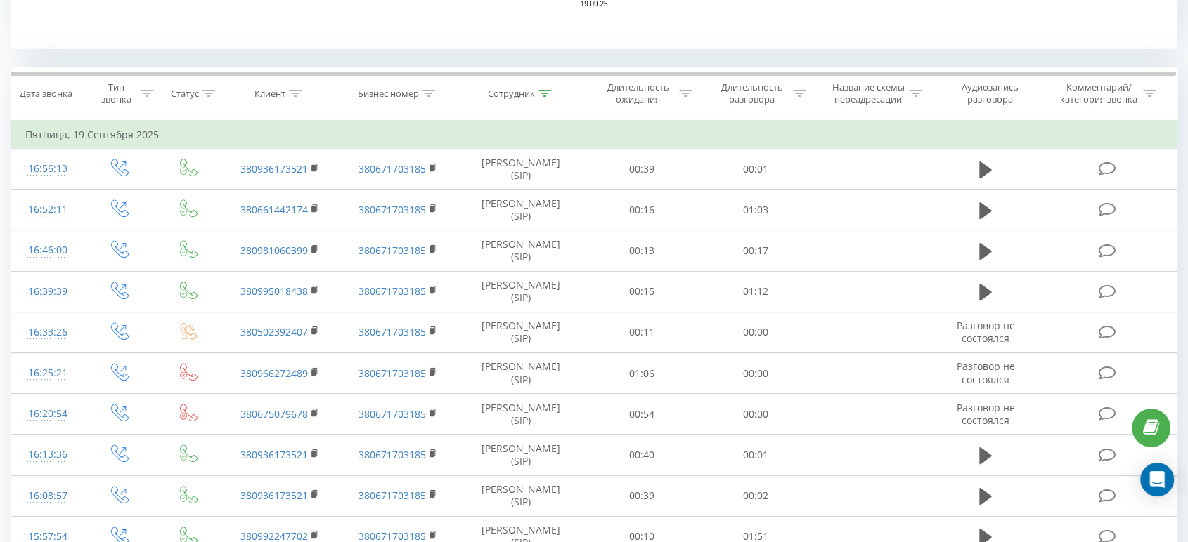
scroll to position [542, 0]
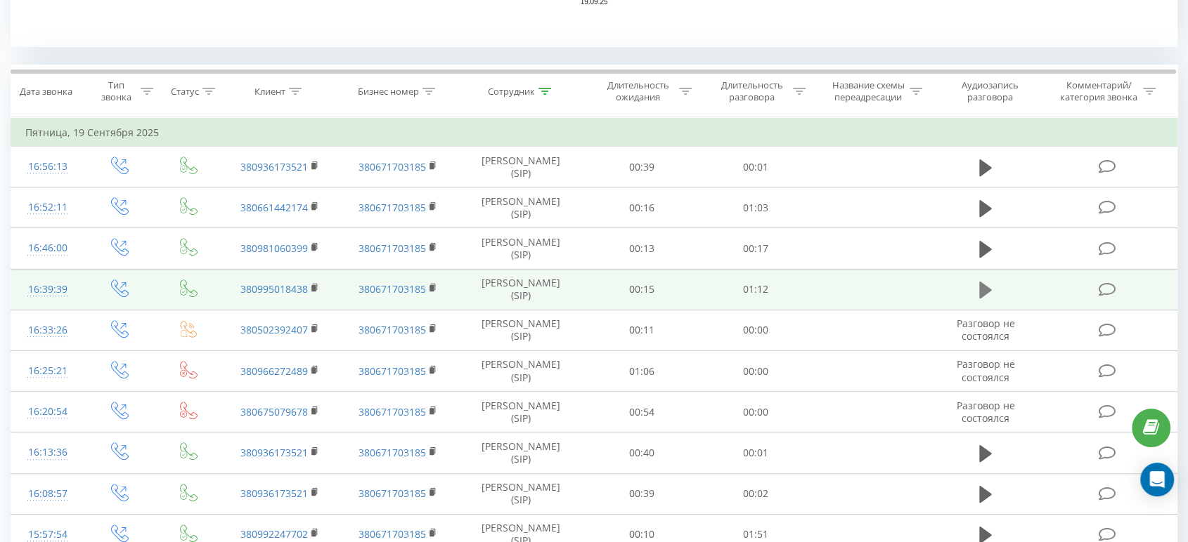
click at [984, 295] on icon at bounding box center [985, 290] width 13 height 20
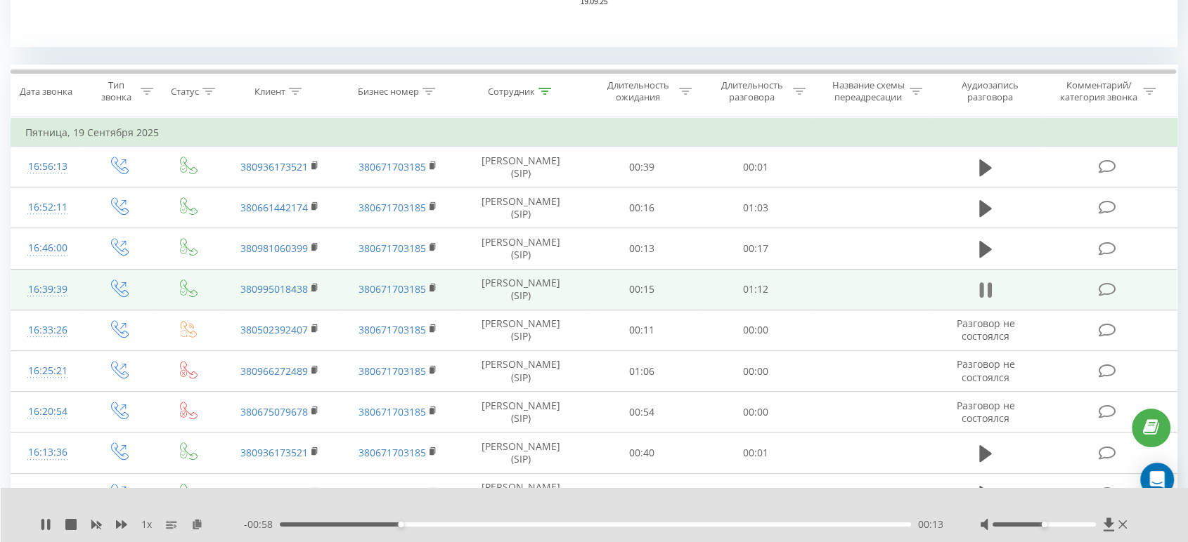
click at [982, 287] on icon at bounding box center [981, 289] width 4 height 15
click at [46, 526] on icon at bounding box center [45, 524] width 8 height 11
click at [1105, 523] on icon at bounding box center [1108, 524] width 11 height 13
drag, startPoint x: 975, startPoint y: 32, endPoint x: 949, endPoint y: 32, distance: 26.0
drag, startPoint x: 635, startPoint y: 21, endPoint x: 433, endPoint y: 37, distance: 203.0
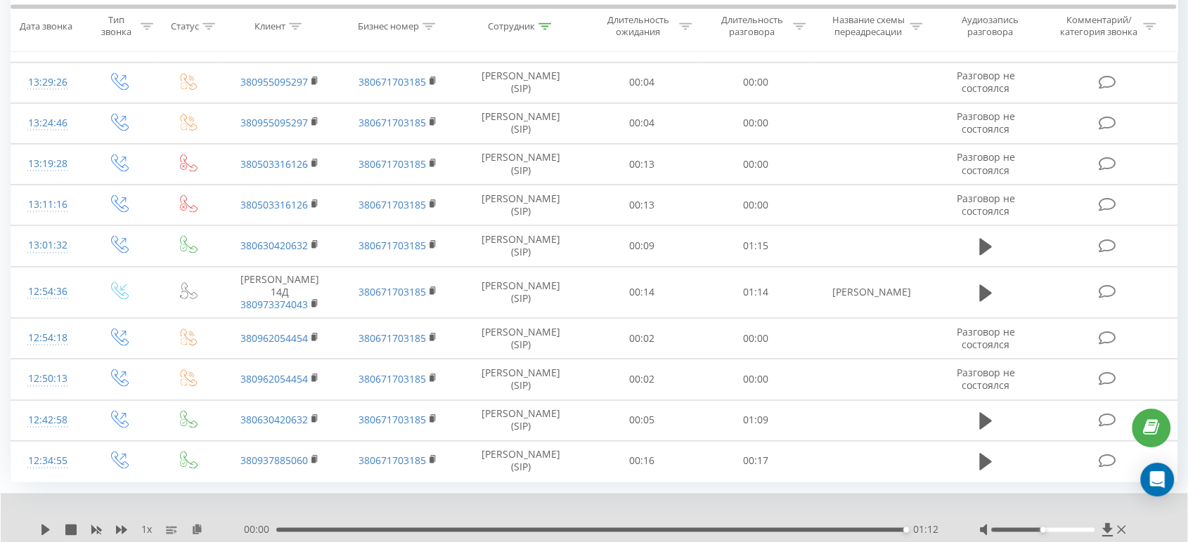
scroll to position [2112, 0]
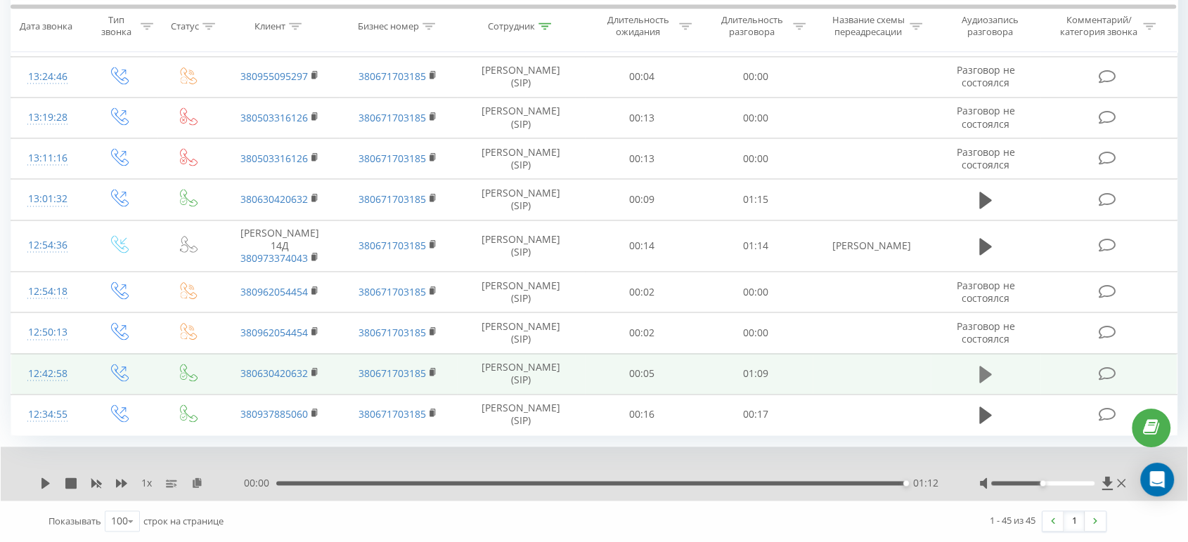
click at [984, 379] on icon at bounding box center [985, 374] width 13 height 17
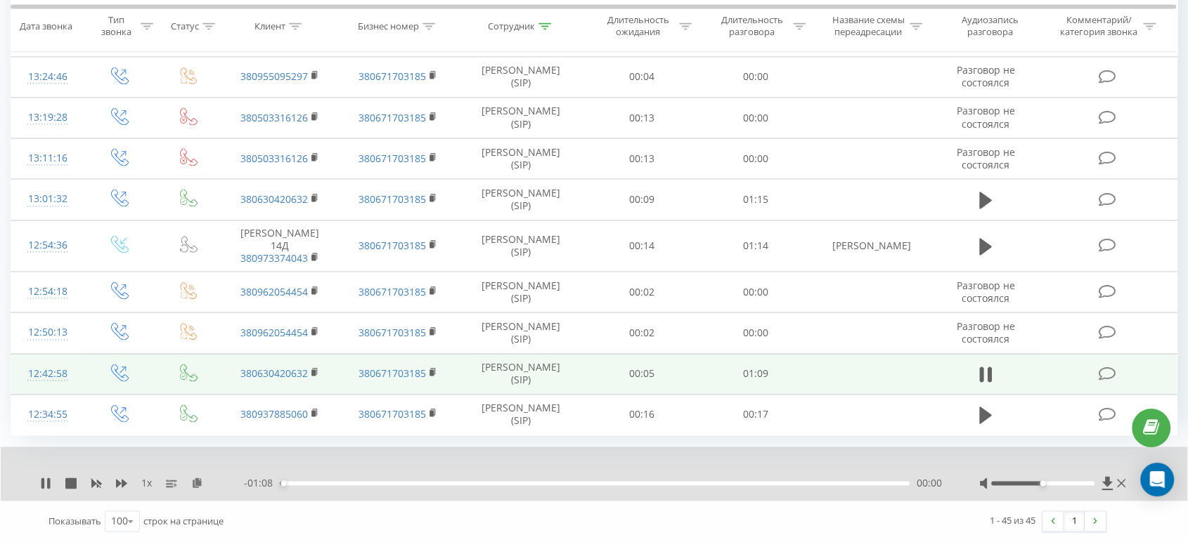
drag, startPoint x: 873, startPoint y: 510, endPoint x: 342, endPoint y: 525, distance: 531.4
drag, startPoint x: 324, startPoint y: 516, endPoint x: 312, endPoint y: 519, distance: 12.5
drag, startPoint x: 312, startPoint y: 519, endPoint x: 200, endPoint y: 540, distance: 113.6
drag, startPoint x: 200, startPoint y: 540, endPoint x: 128, endPoint y: 544, distance: 72.5
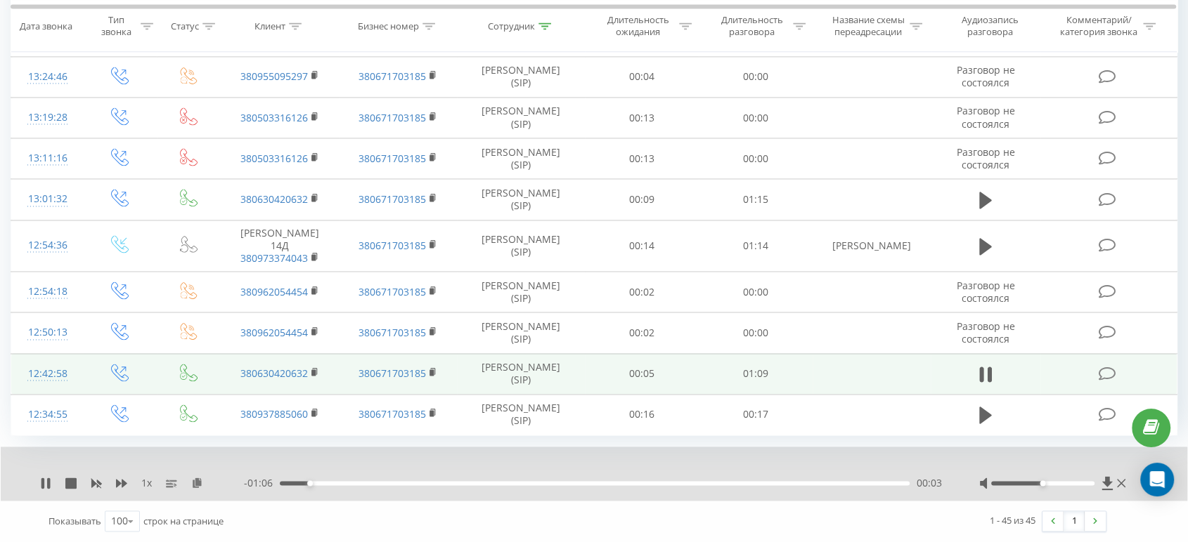
drag, startPoint x: 33, startPoint y: 515, endPoint x: 40, endPoint y: 519, distance: 7.9
click at [22, 514] on div "1 x - 01:06 00:03 00:03 Показывать 100 10 25 50 100 строк на странице 1 - 45 из…" at bounding box center [594, 494] width 1166 height 95
click at [34, 489] on div "1 x - 00:56 00:12 00:12" at bounding box center [594, 474] width 1186 height 54
click at [41, 482] on icon at bounding box center [42, 483] width 3 height 11
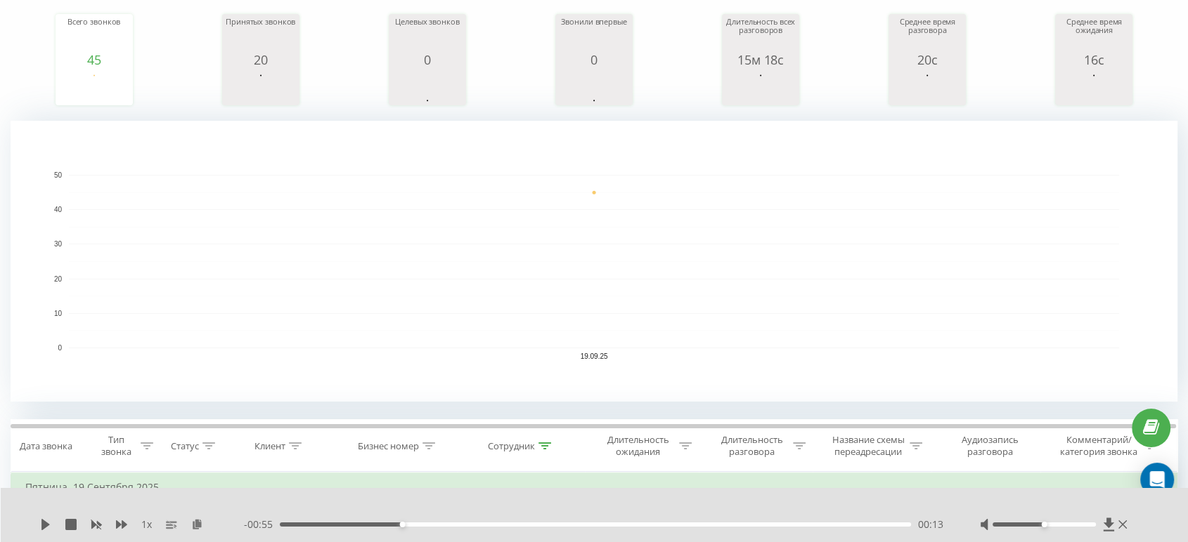
scroll to position [0, 0]
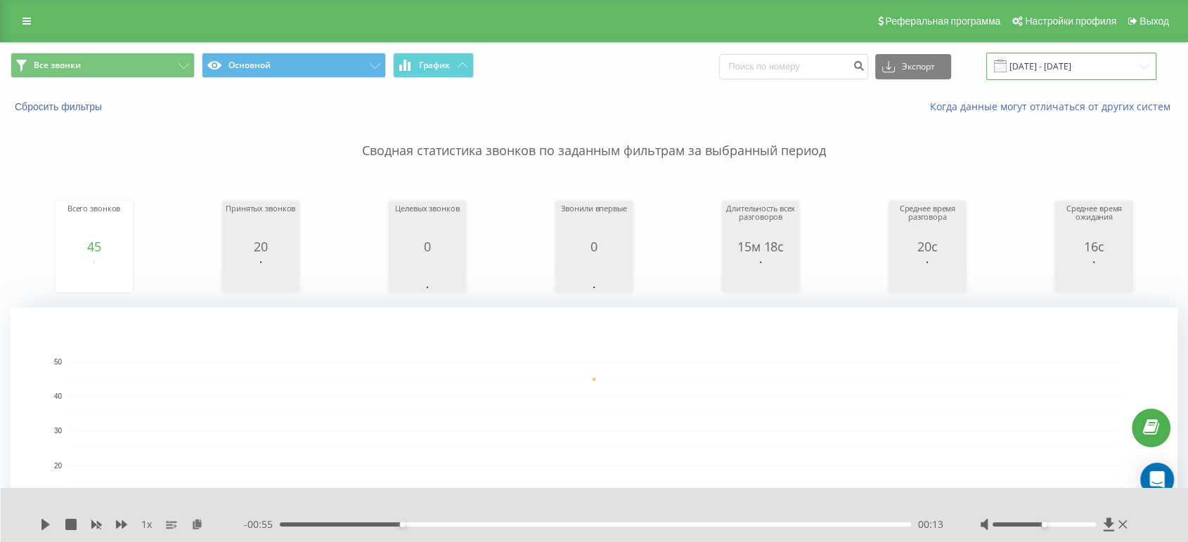
click at [1039, 60] on input "[DATE] - [DATE]" at bounding box center [1071, 66] width 170 height 27
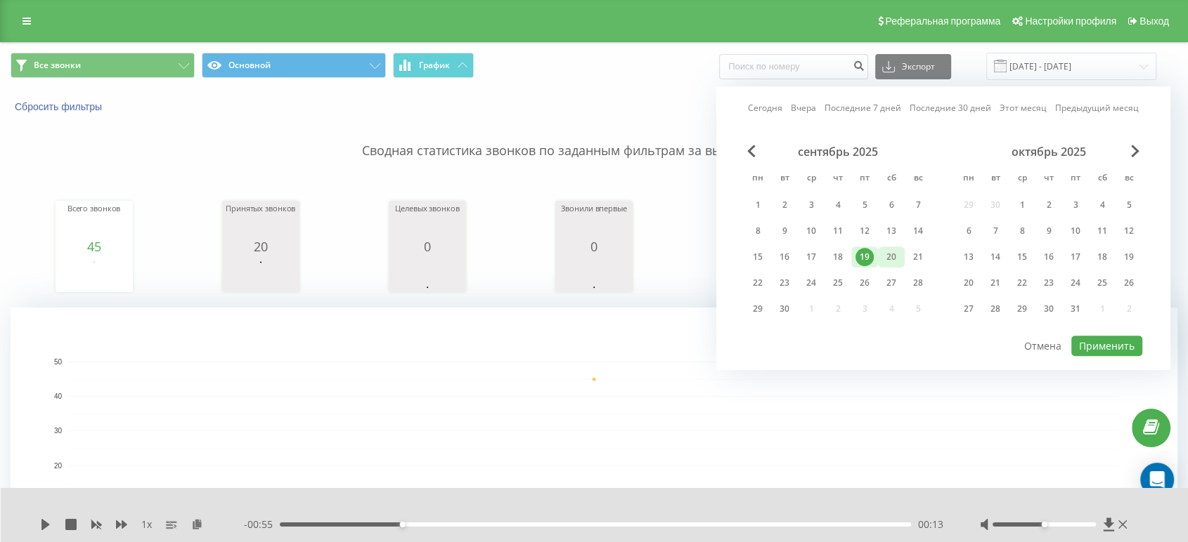
click at [882, 248] on div "20" at bounding box center [891, 257] width 18 height 18
click at [881, 248] on div "20" at bounding box center [891, 257] width 27 height 21
click at [1094, 336] on button "Применить" at bounding box center [1106, 346] width 71 height 20
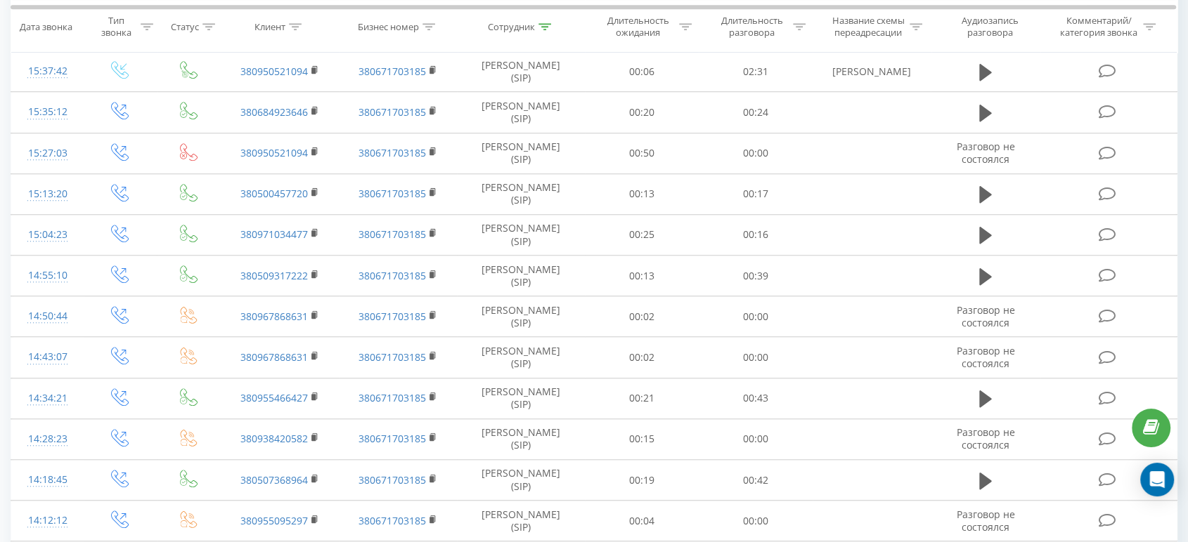
scroll to position [1226, 0]
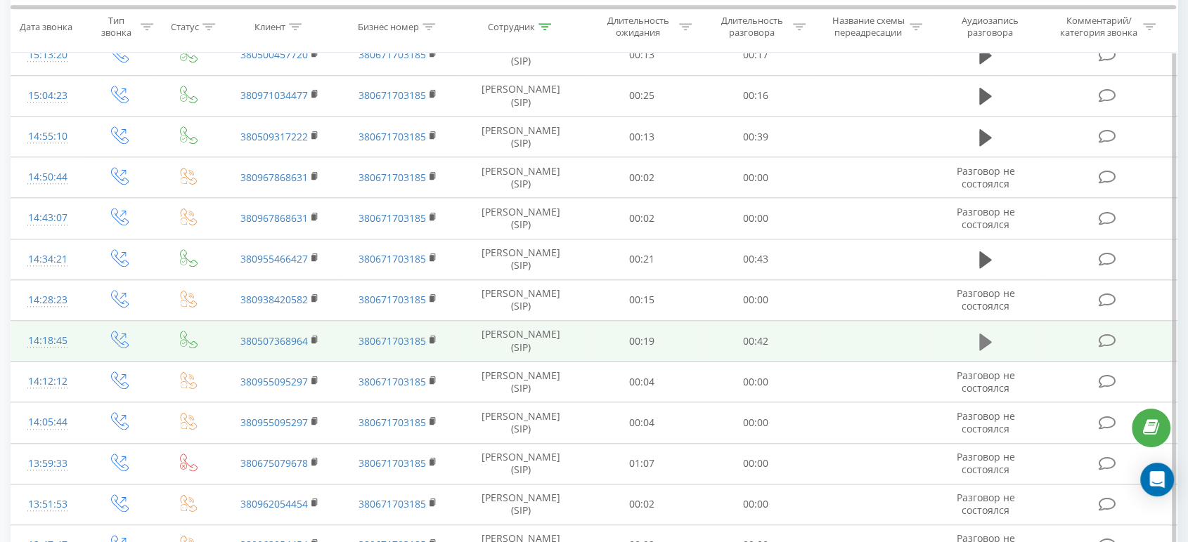
click at [981, 336] on icon at bounding box center [985, 341] width 13 height 17
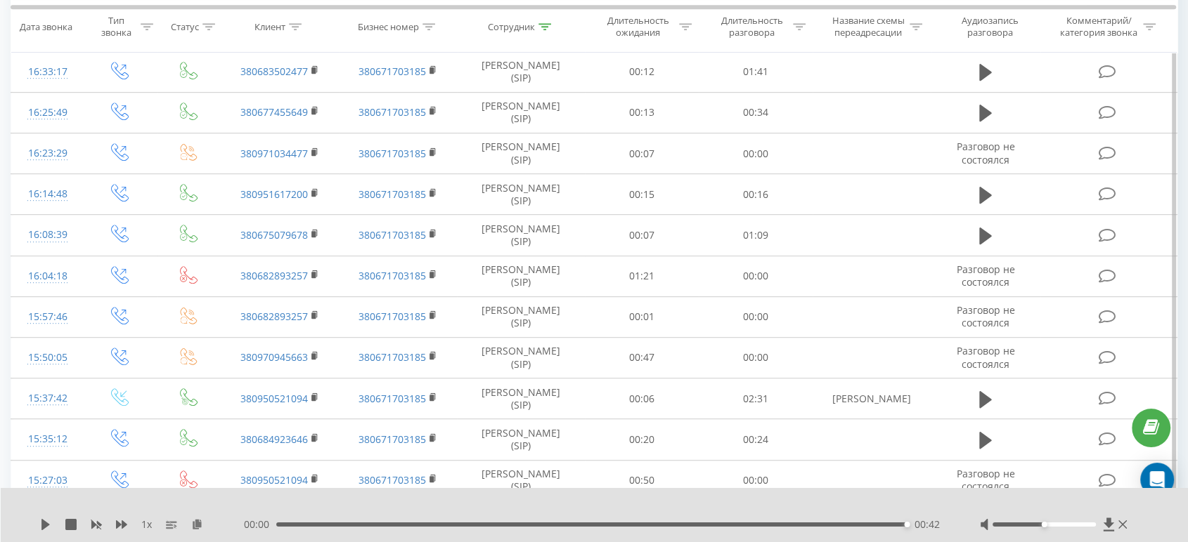
scroll to position [757, 0]
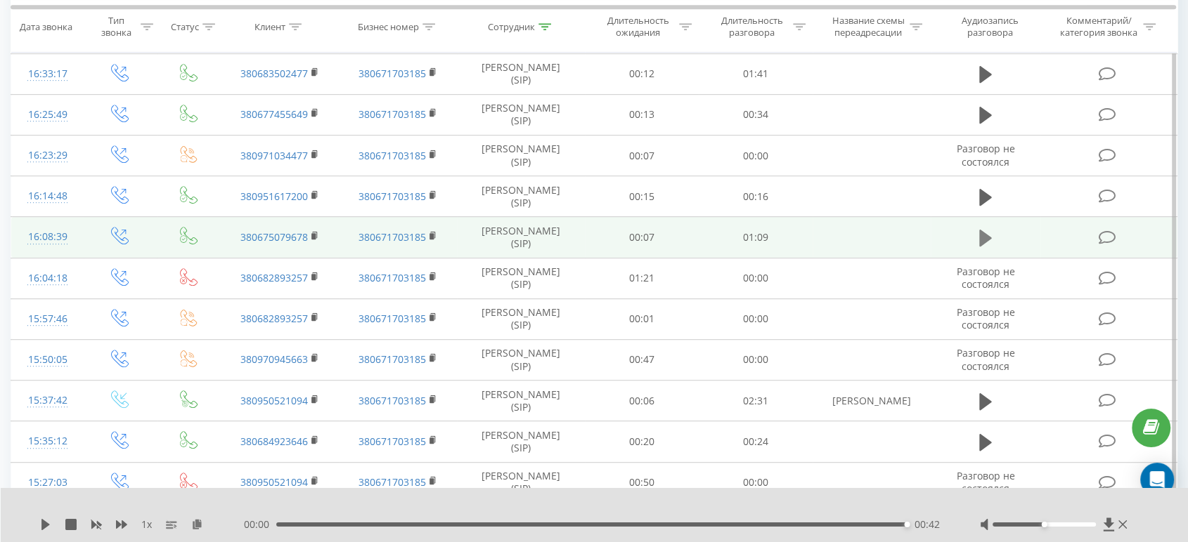
click at [979, 230] on icon at bounding box center [985, 238] width 13 height 17
click at [1107, 520] on icon at bounding box center [1108, 524] width 11 height 13
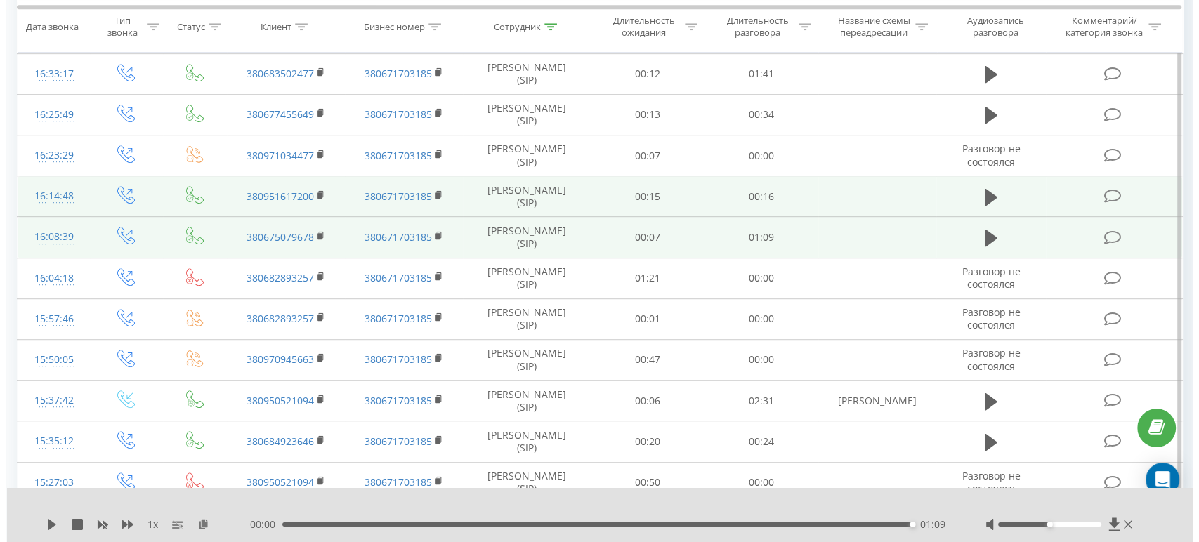
scroll to position [0, 0]
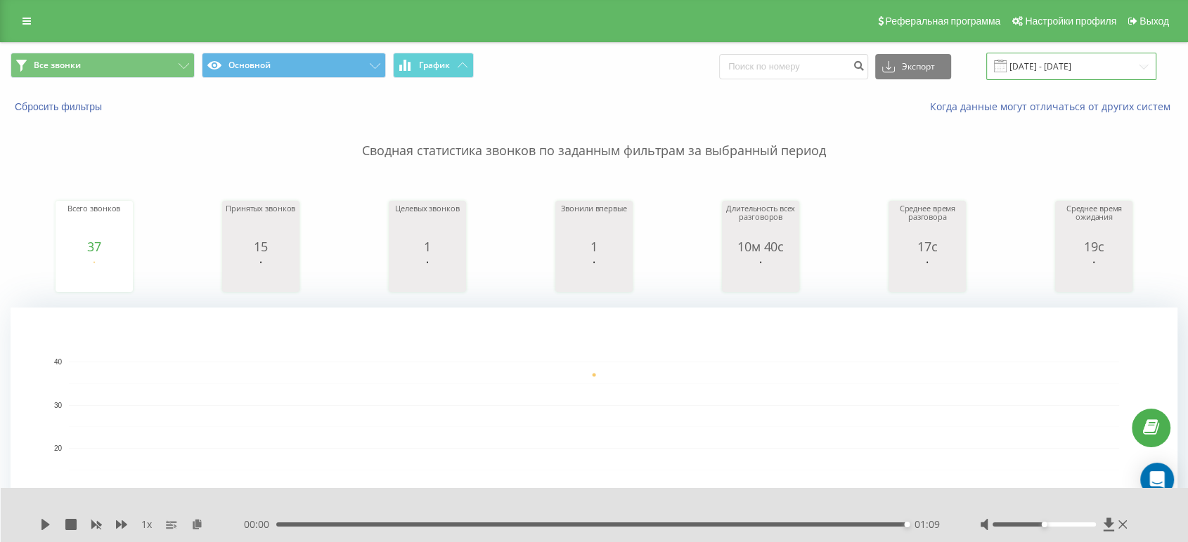
click at [1025, 65] on input "[DATE] - [DATE]" at bounding box center [1071, 66] width 170 height 27
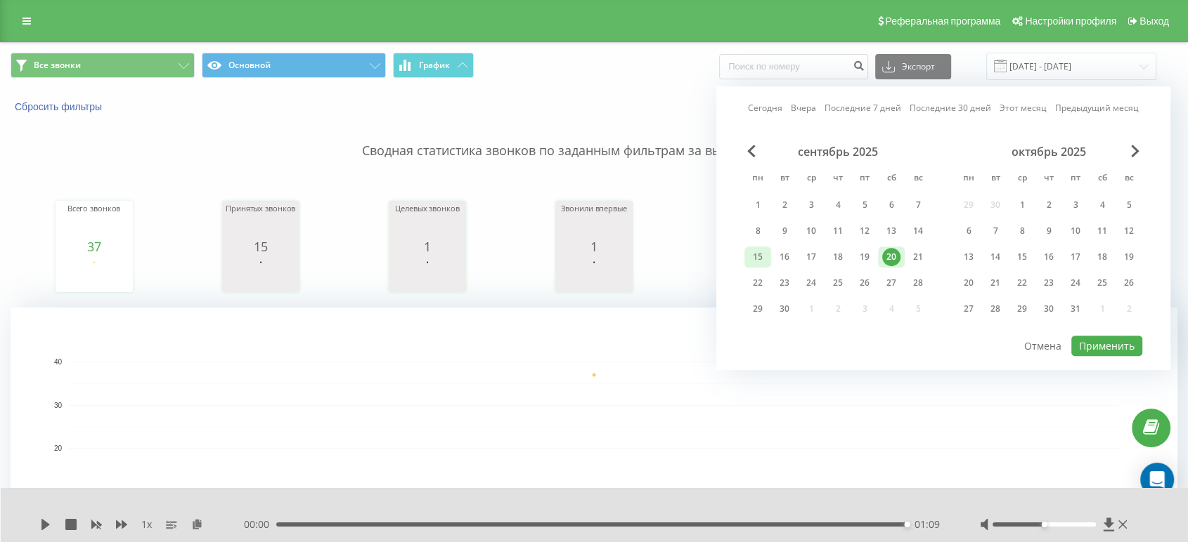
click at [760, 259] on div "15" at bounding box center [757, 257] width 18 height 18
click at [1106, 350] on button "Применить" at bounding box center [1106, 346] width 71 height 20
type input "[DATE] - [DATE]"
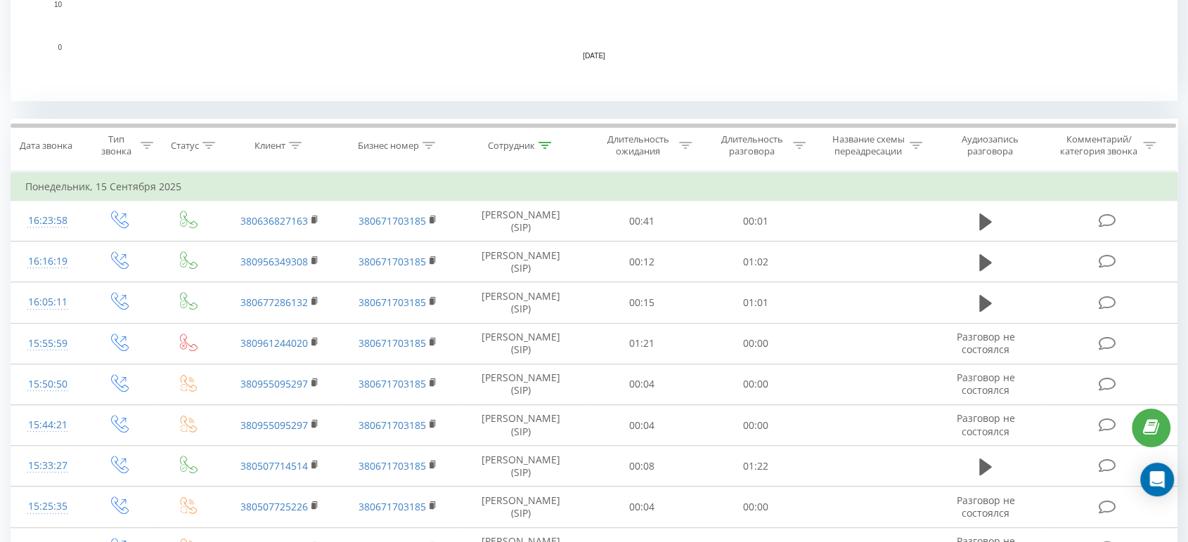
scroll to position [487, 0]
click at [548, 143] on icon at bounding box center [544, 146] width 13 height 7
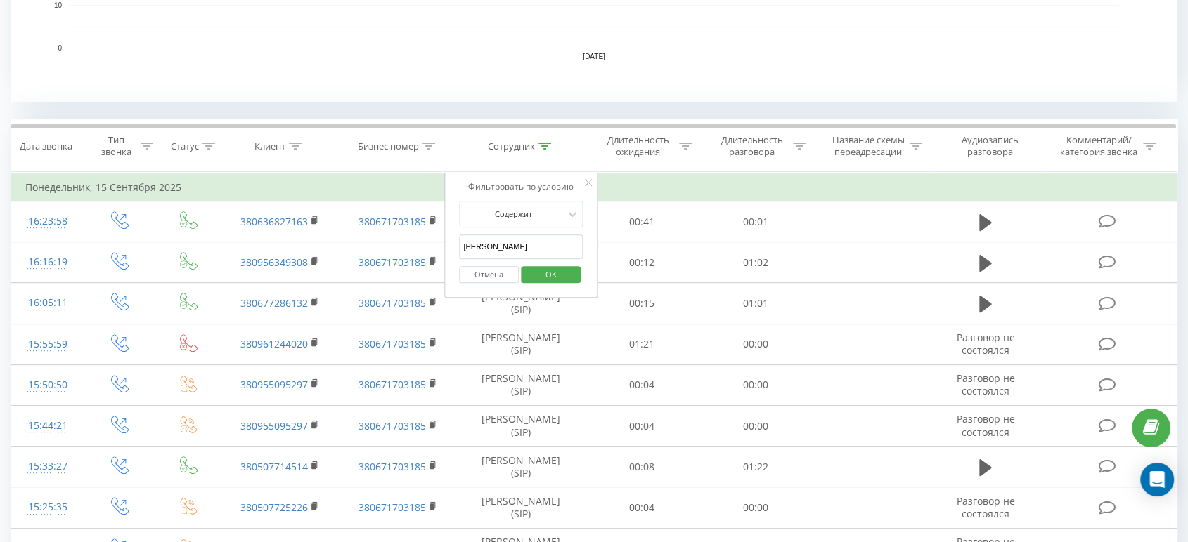
click at [489, 247] on input "[PERSON_NAME]" at bounding box center [521, 247] width 124 height 25
type input "[PERSON_NAME]"
click at [565, 271] on span "OK" at bounding box center [550, 275] width 39 height 22
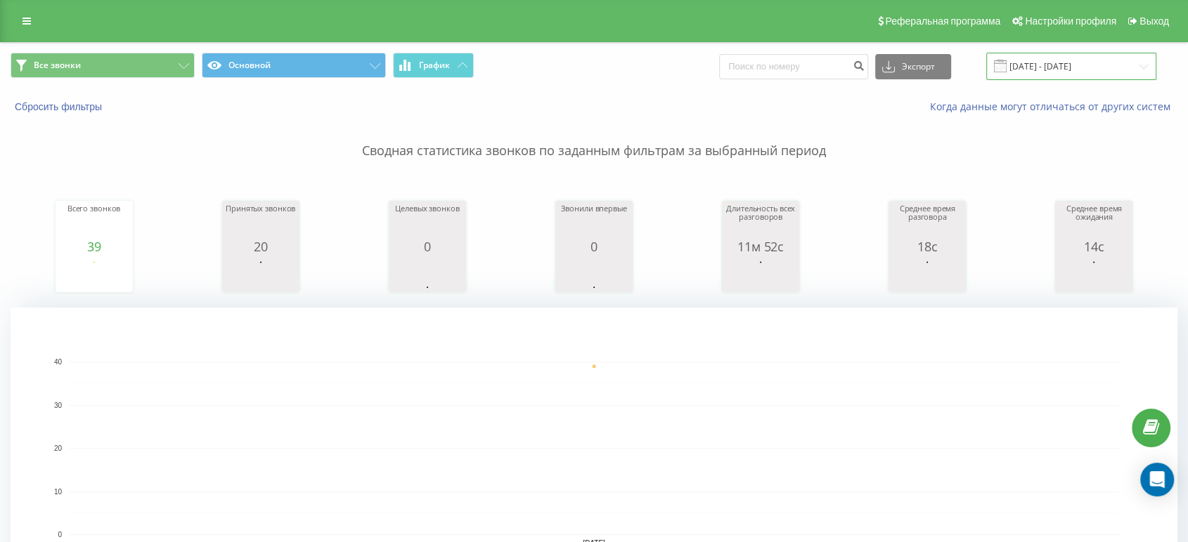
click at [1053, 56] on input "[DATE] - [DATE]" at bounding box center [1071, 66] width 170 height 27
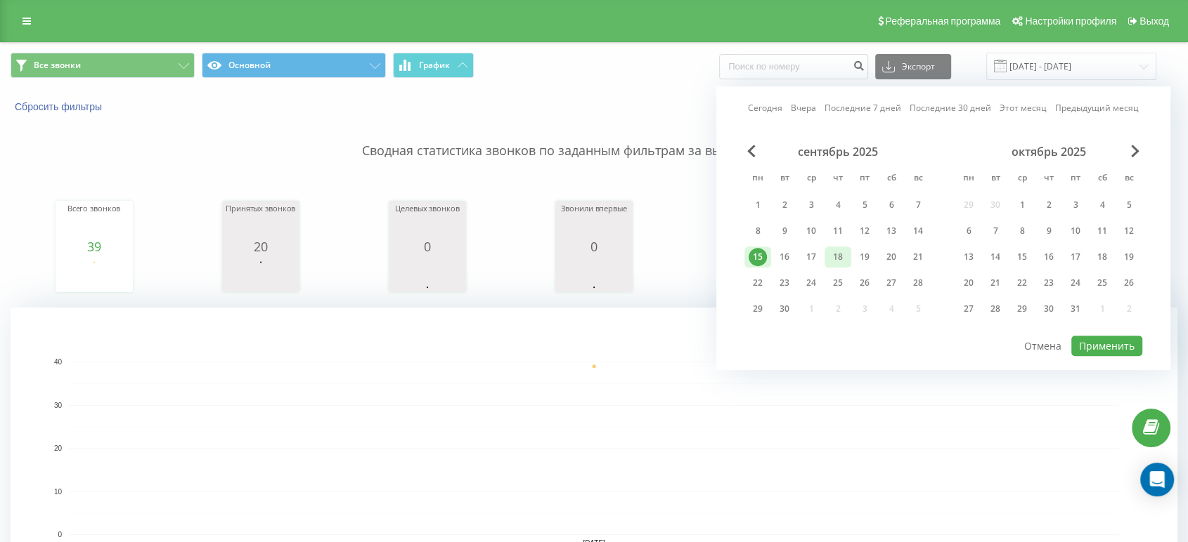
click at [832, 258] on div "18" at bounding box center [837, 257] width 18 height 18
click at [1141, 347] on div "Сегодня Вчера Последние 7 дней Последние 30 дней Этот месяц Предыдущий месяц се…" at bounding box center [943, 228] width 454 height 284
click at [1129, 344] on button "Применить" at bounding box center [1106, 346] width 71 height 20
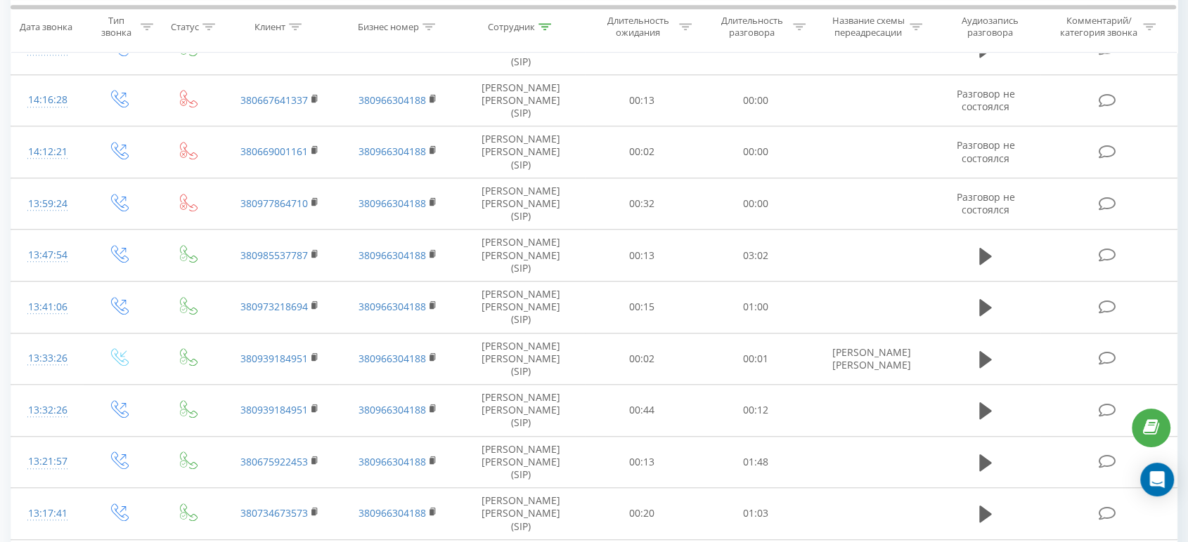
scroll to position [1116, 0]
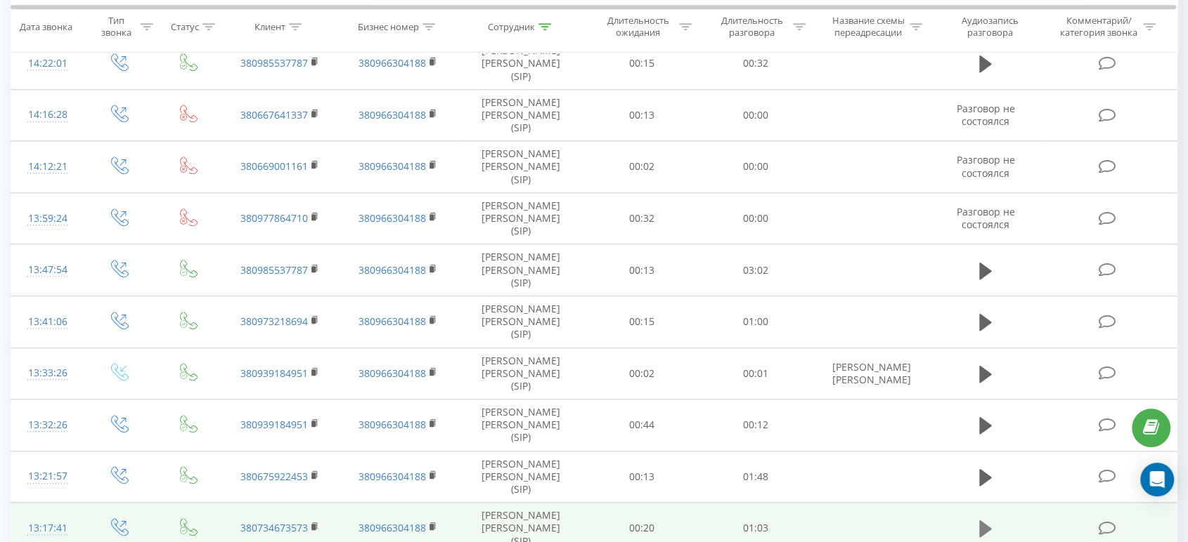
click at [979, 521] on icon at bounding box center [985, 529] width 13 height 17
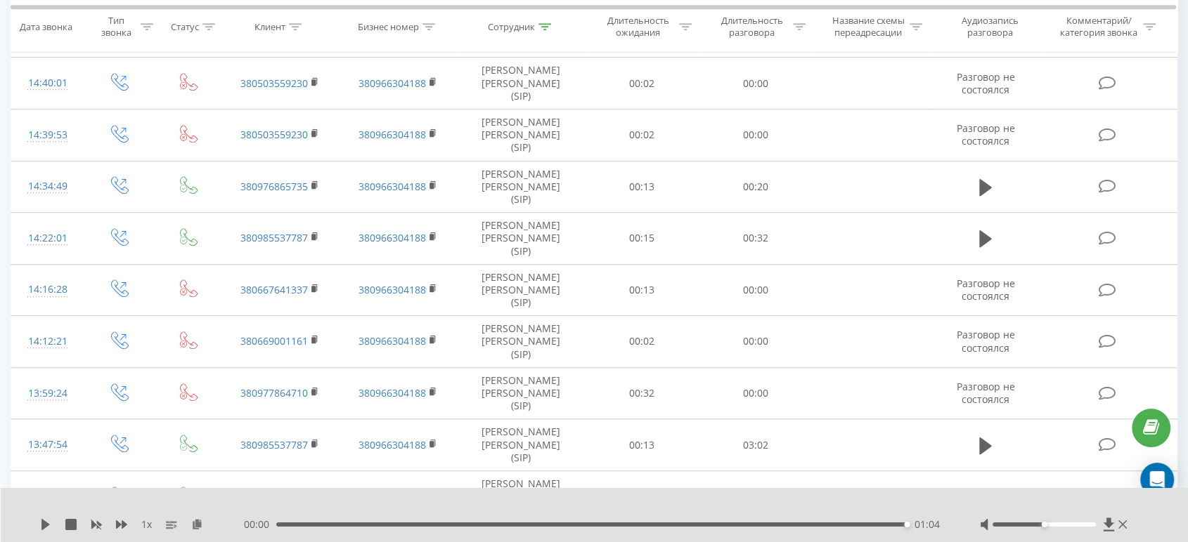
scroll to position [944, 0]
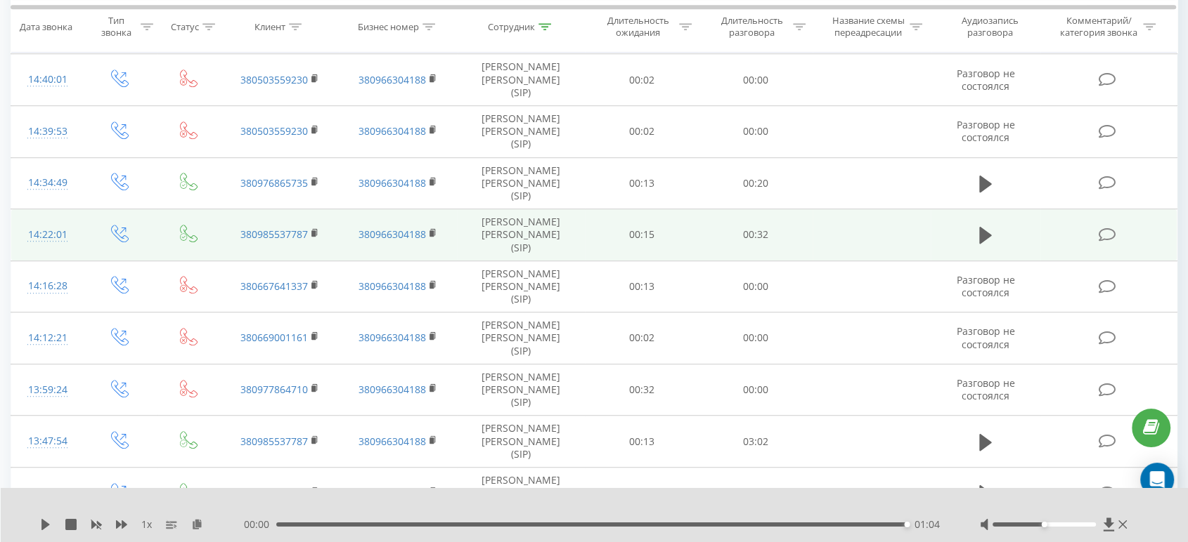
click at [973, 209] on td at bounding box center [984, 235] width 109 height 52
click at [980, 227] on icon at bounding box center [985, 235] width 13 height 17
click at [991, 226] on icon at bounding box center [985, 236] width 13 height 20
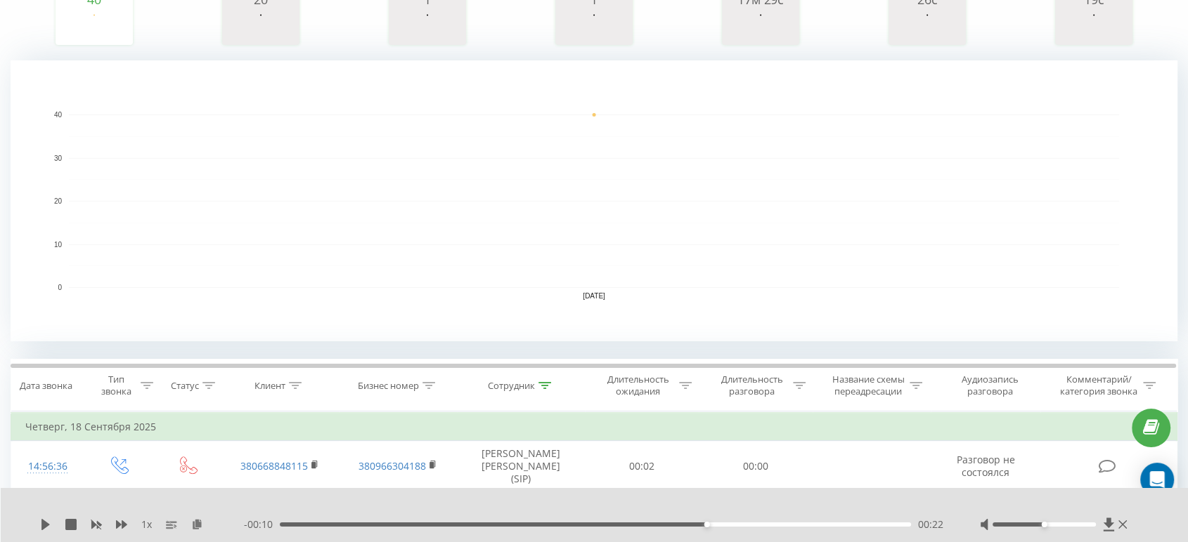
scroll to position [0, 0]
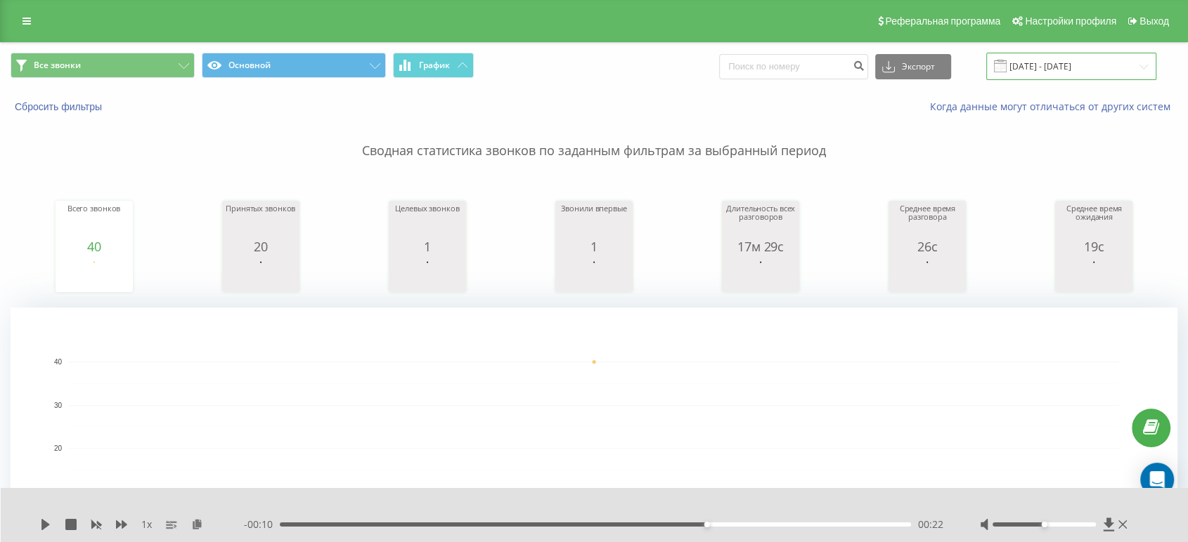
click at [1063, 62] on input "[DATE] - [DATE]" at bounding box center [1071, 66] width 170 height 27
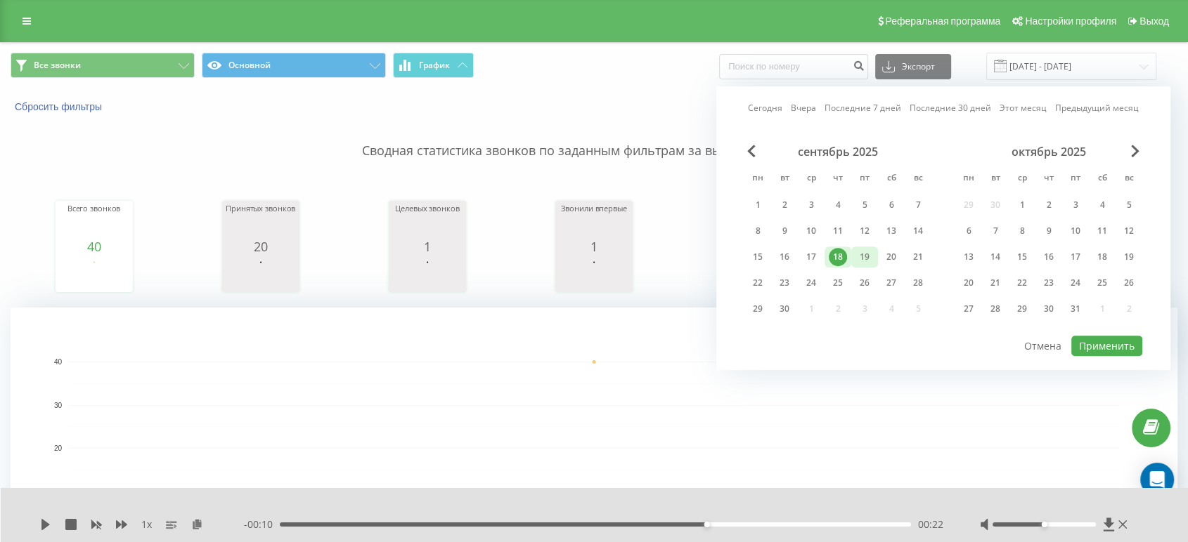
click at [857, 256] on div "19" at bounding box center [864, 257] width 18 height 18
click at [1098, 338] on button "Применить" at bounding box center [1106, 346] width 71 height 20
type input "[DATE] - [DATE]"
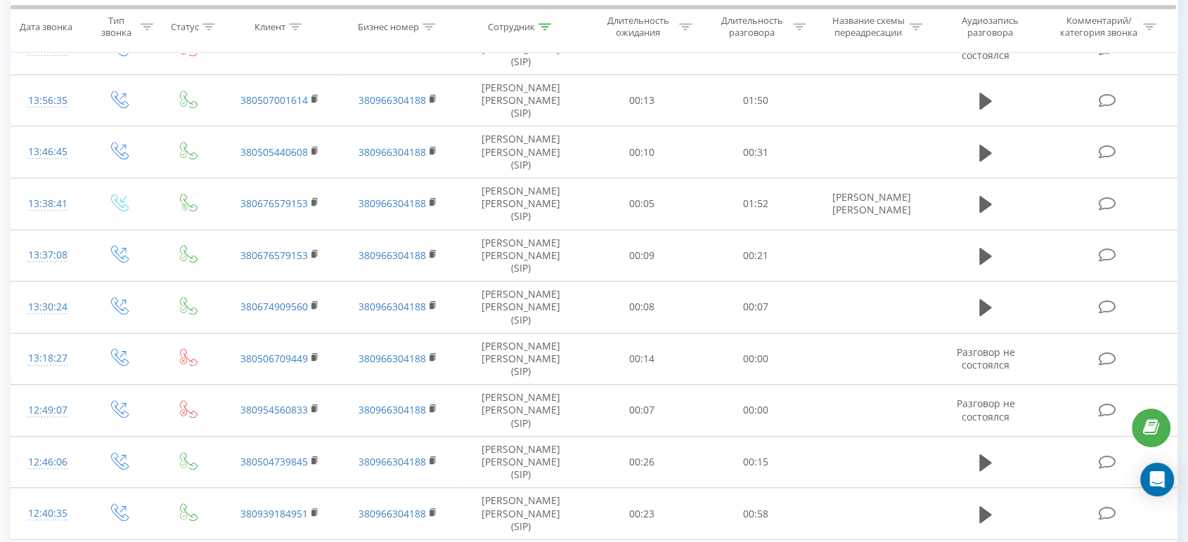
scroll to position [1800, 0]
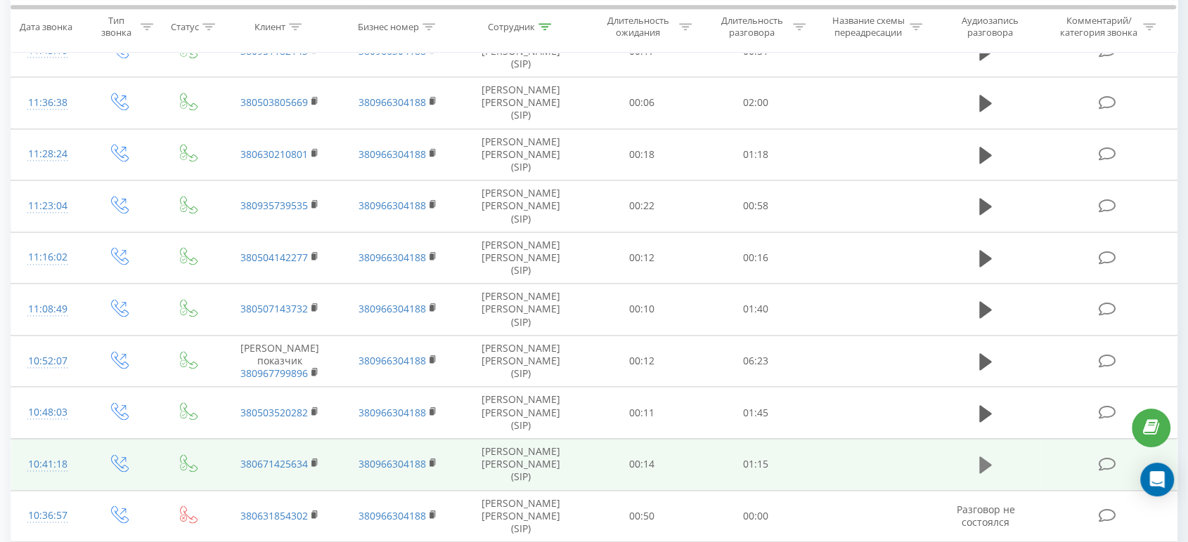
click at [980, 457] on icon at bounding box center [985, 465] width 13 height 17
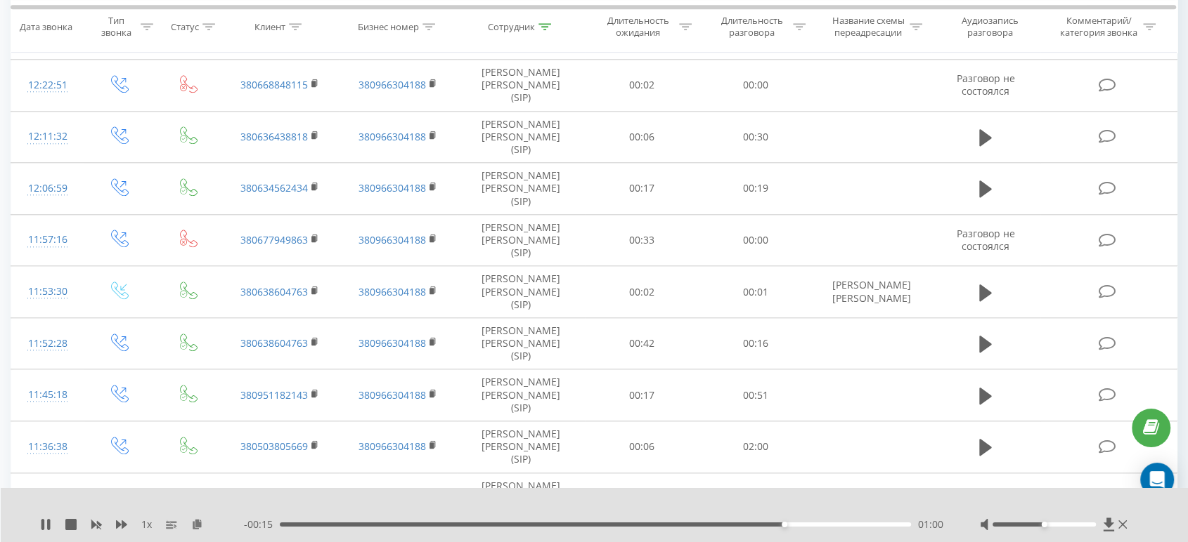
scroll to position [1453, 0]
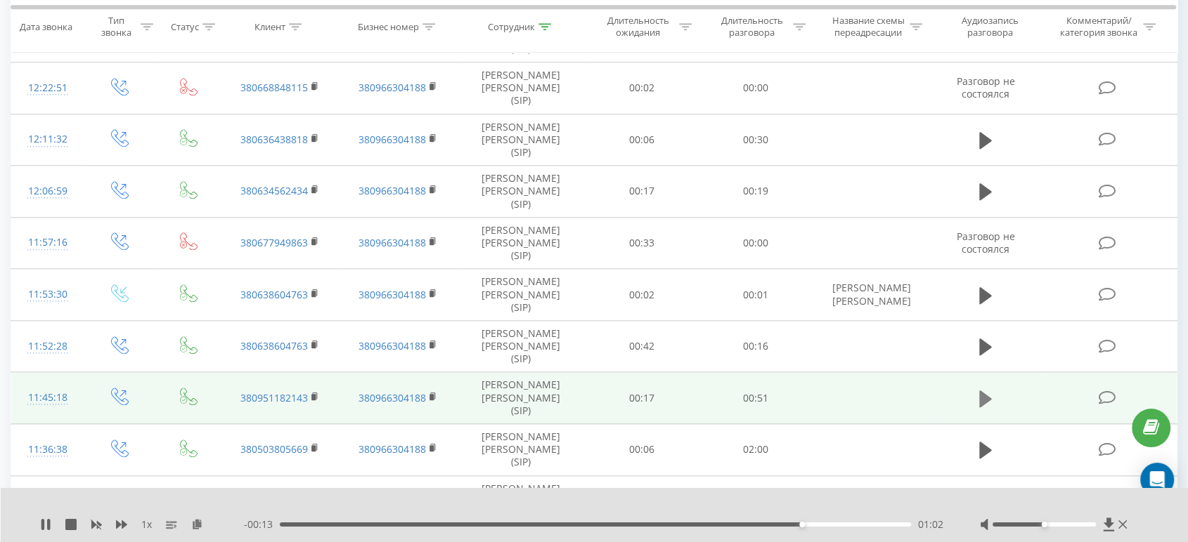
click at [984, 391] on icon at bounding box center [985, 399] width 13 height 17
click at [280, 528] on div "- 00:13 00:38 00:38" at bounding box center [594, 525] width 701 height 14
click at [286, 523] on div "00:00" at bounding box center [595, 525] width 631 height 4
click at [346, 526] on div "00:01" at bounding box center [595, 525] width 631 height 4
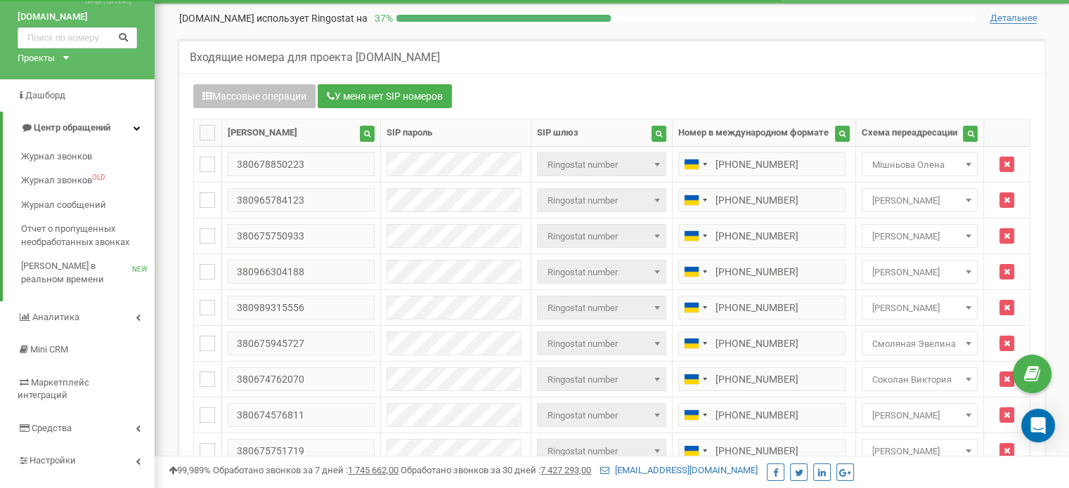
scroll to position [39, 0]
drag, startPoint x: 682, startPoint y: 18, endPoint x: 339, endPoint y: 13, distance: 342.9
drag, startPoint x: 339, startPoint y: 13, endPoint x: 293, endPoint y: 13, distance: 45.7
click at [293, 13] on span "использует Ringostat на" at bounding box center [311, 18] width 111 height 11
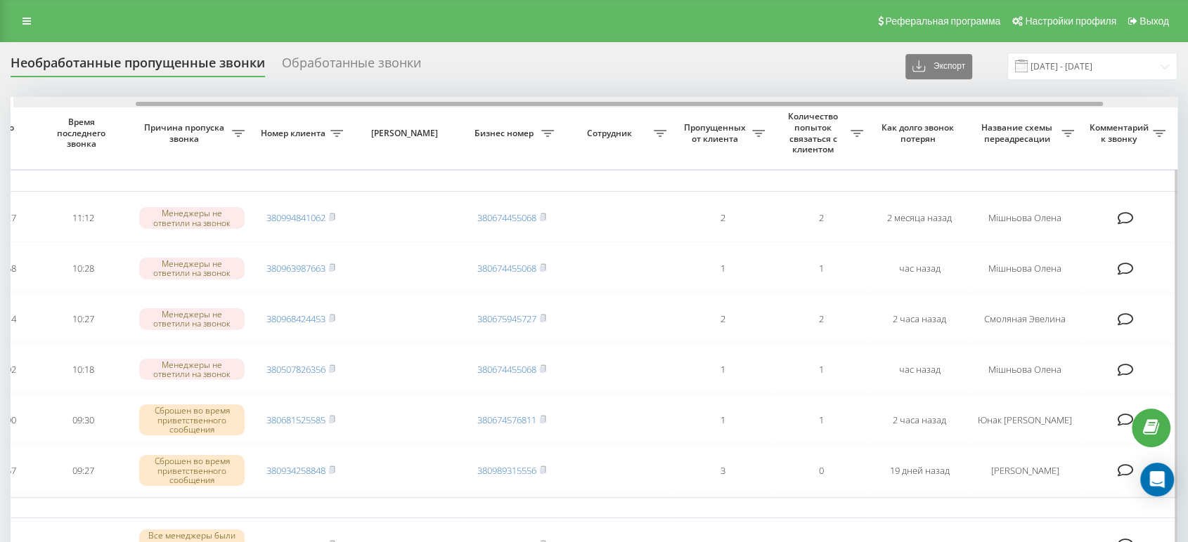
scroll to position [0, 148]
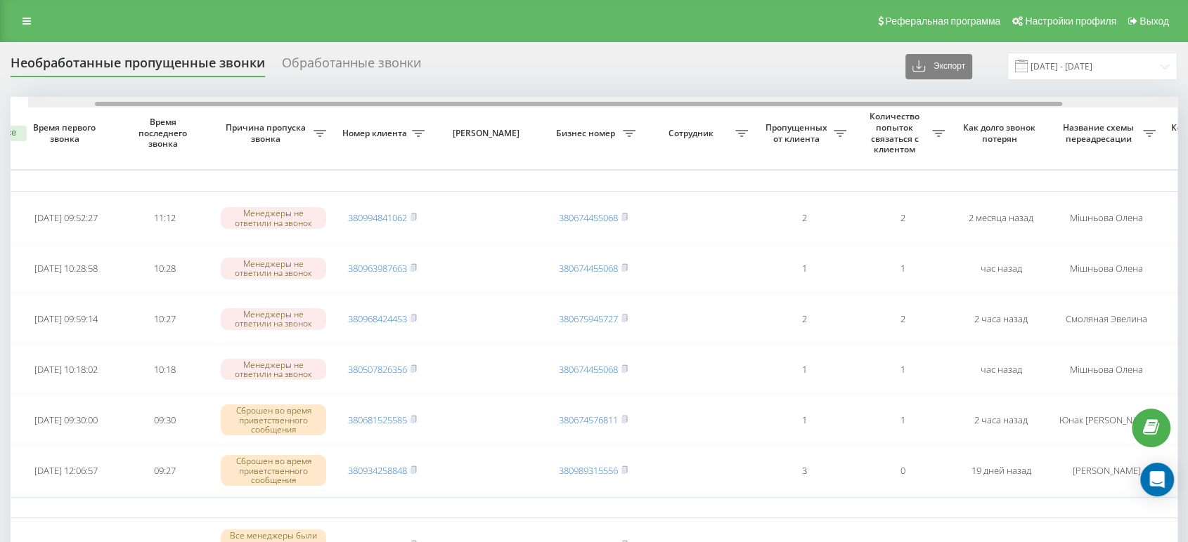
drag, startPoint x: 697, startPoint y: 105, endPoint x: 751, endPoint y: 110, distance: 54.3
click at [748, 98] on div at bounding box center [611, 102] width 1166 height 11
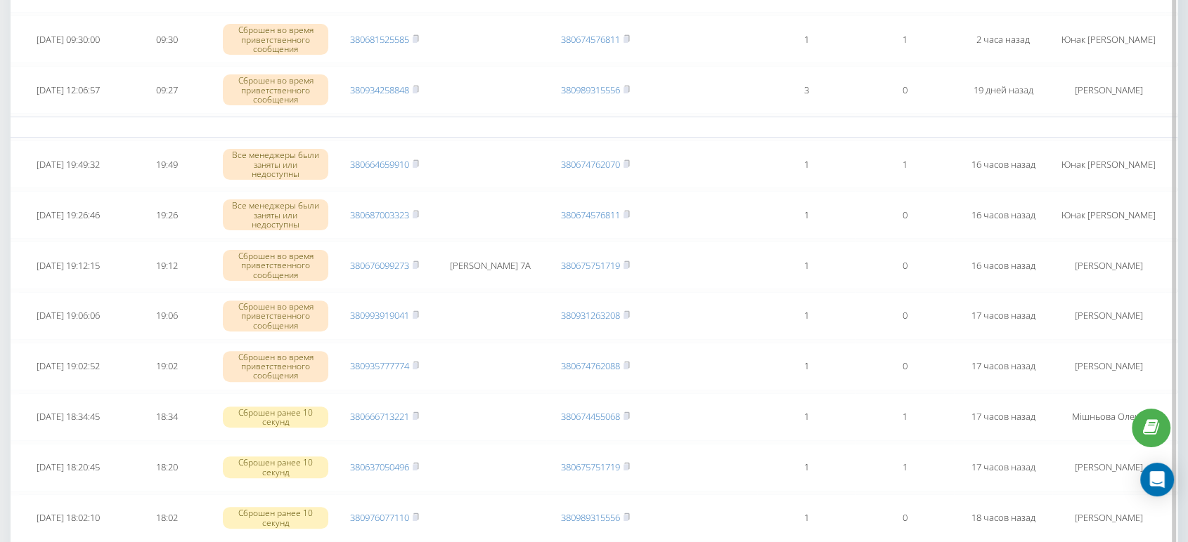
scroll to position [0, 0]
